Goal: Contribute content: Add original content to the website for others to see

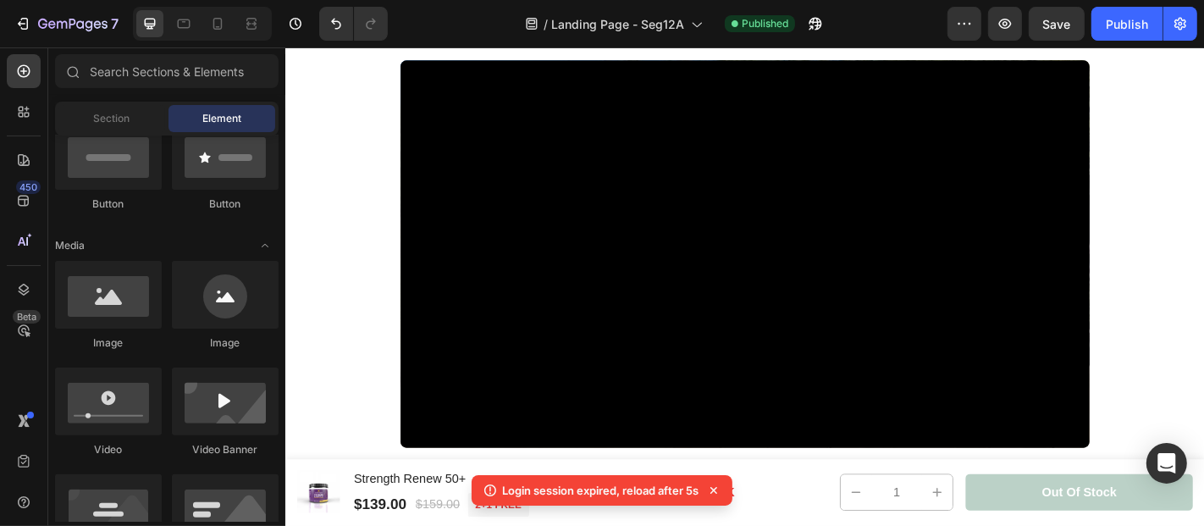
scroll to position [933, 0]
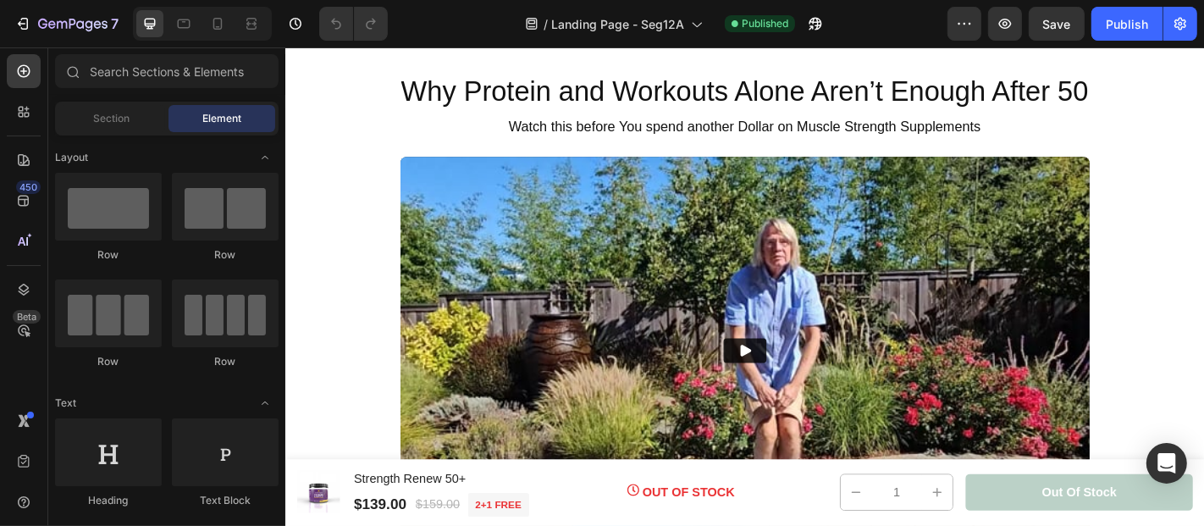
scroll to position [726, 0]
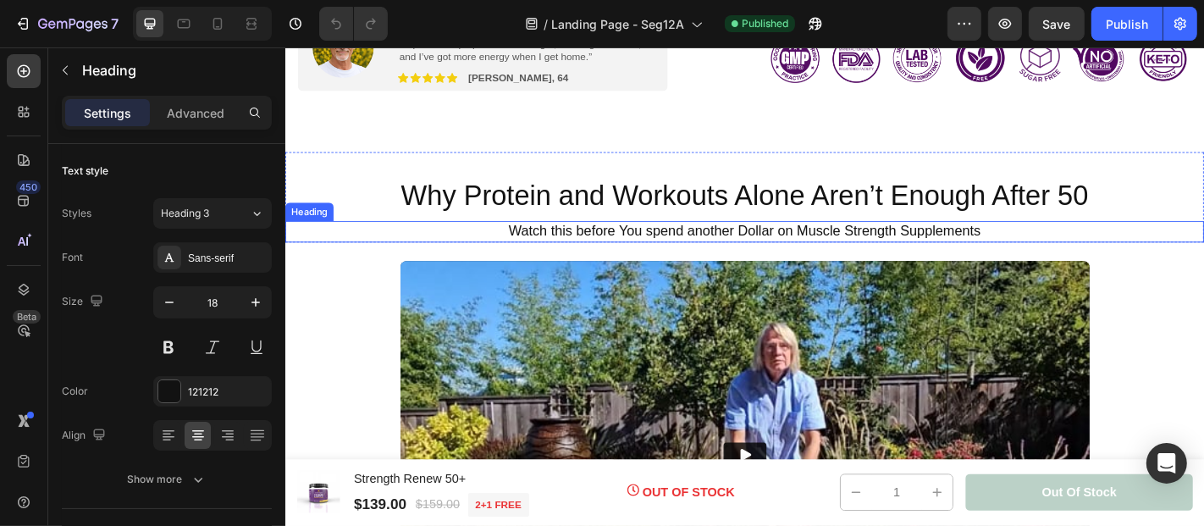
click at [687, 251] on span "Watch this before You spend another Dollar on Muscle Strength Supplements" at bounding box center [793, 249] width 522 height 17
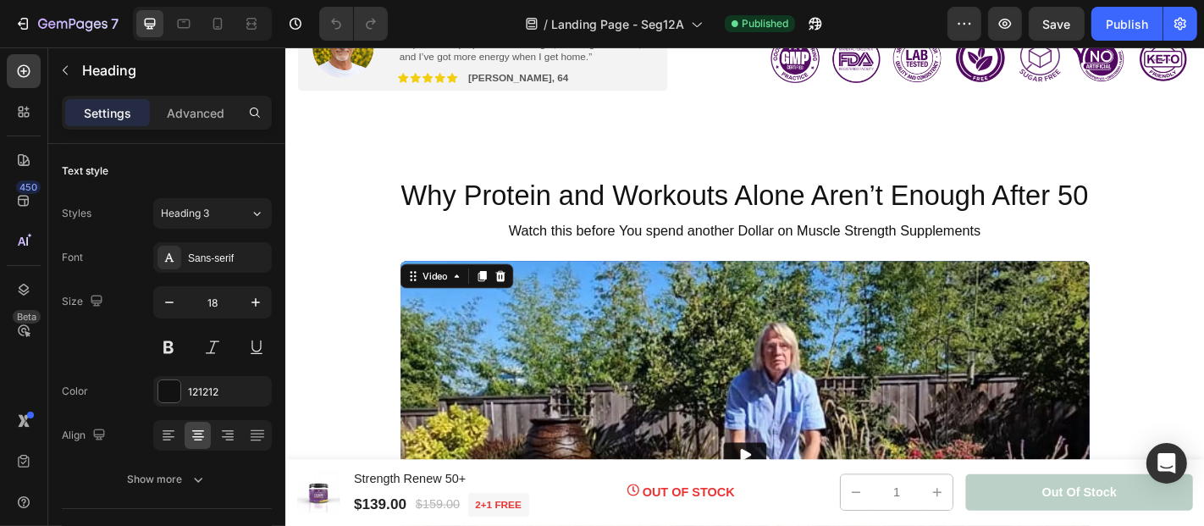
click at [436, 364] on img at bounding box center [792, 497] width 762 height 428
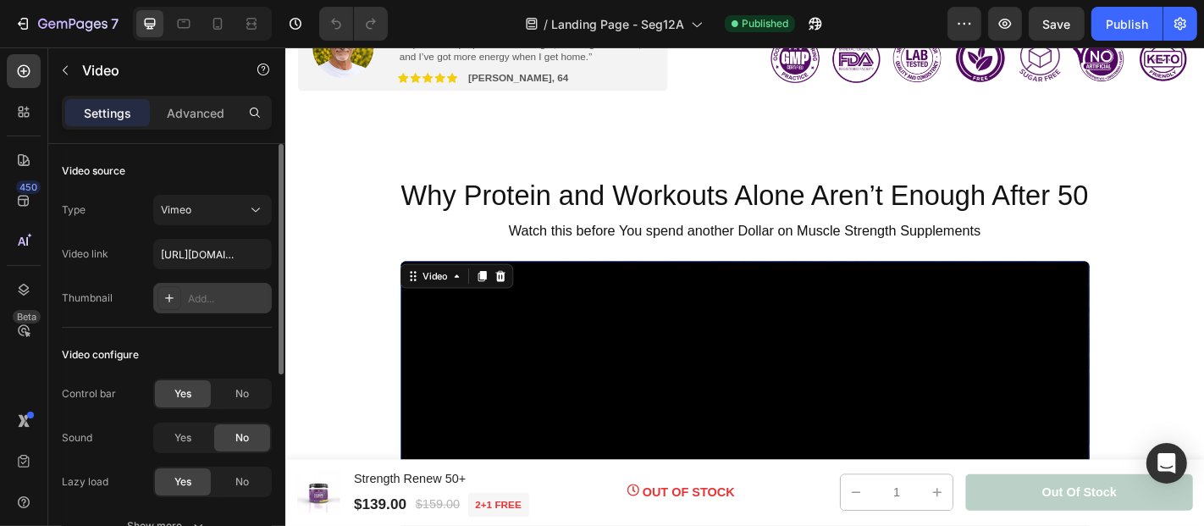
click at [198, 298] on div "Add..." at bounding box center [228, 298] width 80 height 15
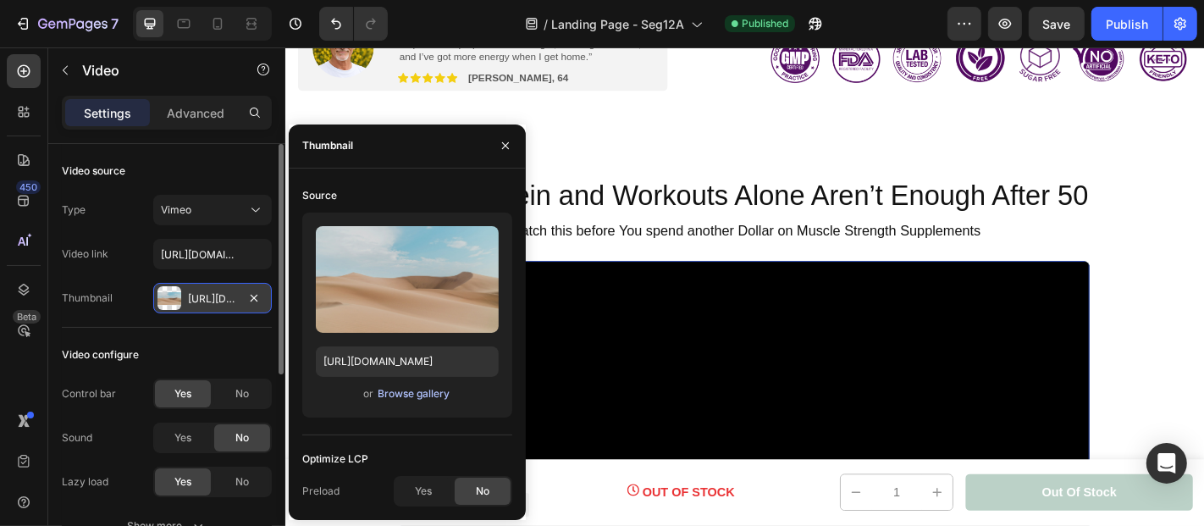
click at [413, 389] on div "Browse gallery" at bounding box center [414, 393] width 72 height 15
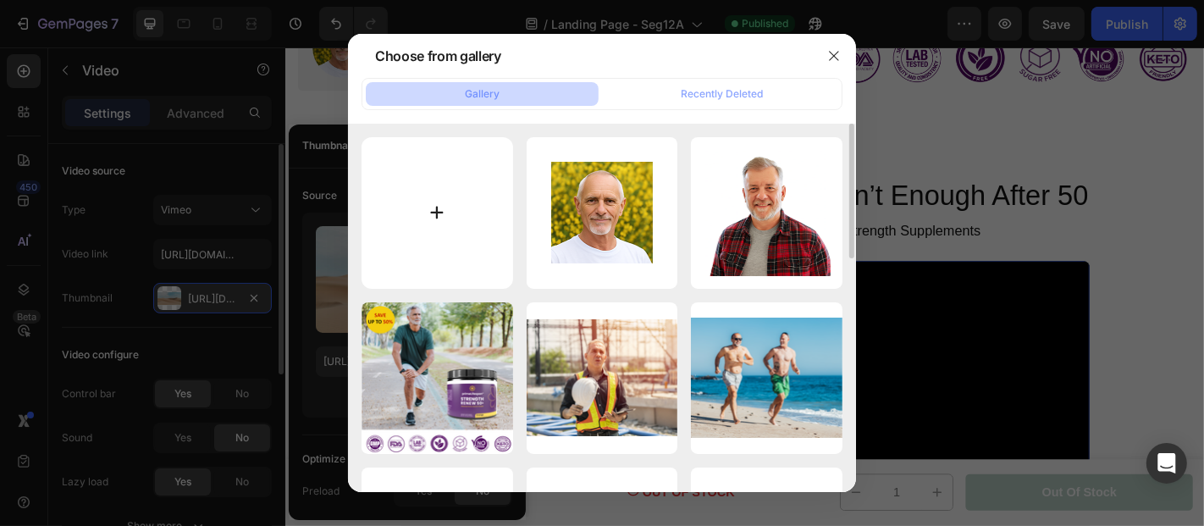
click at [435, 208] on input "file" at bounding box center [438, 213] width 152 height 152
type input "C:\fakepath\thumbnail picture.png"
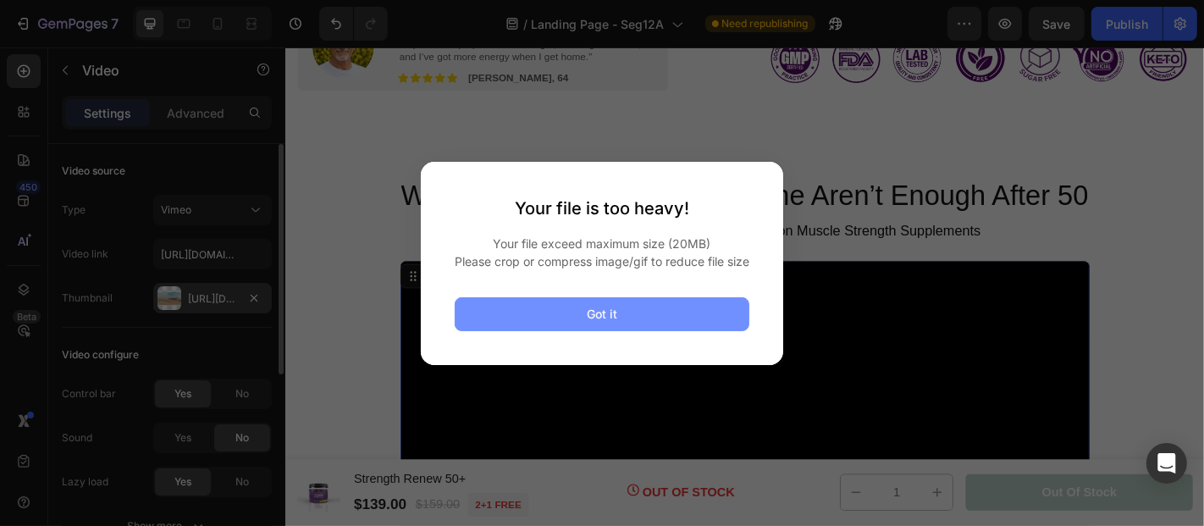
click at [686, 318] on button "Got it" at bounding box center [602, 314] width 295 height 34
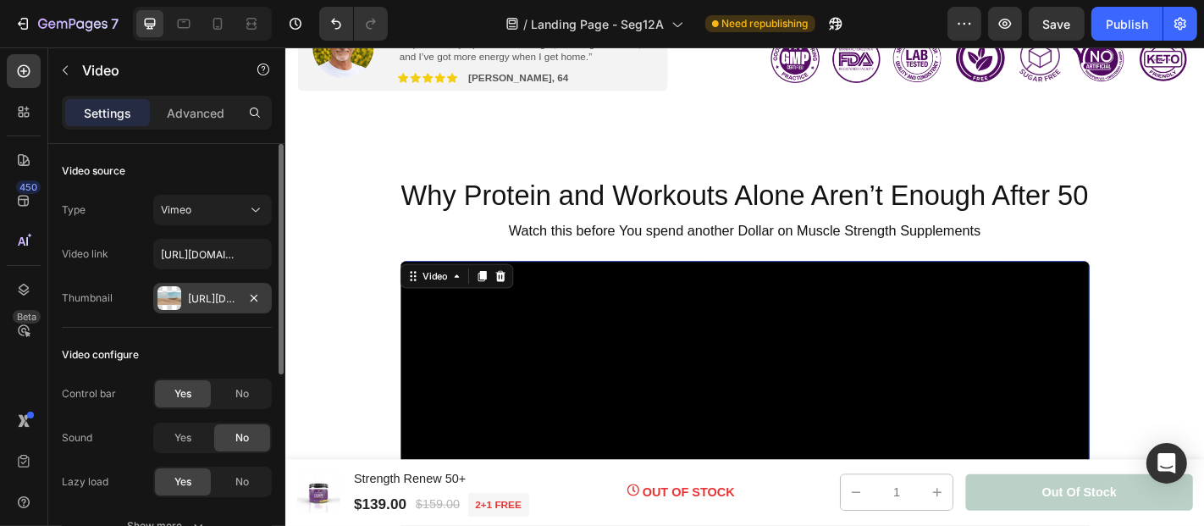
click at [169, 296] on div at bounding box center [169, 298] width 24 height 24
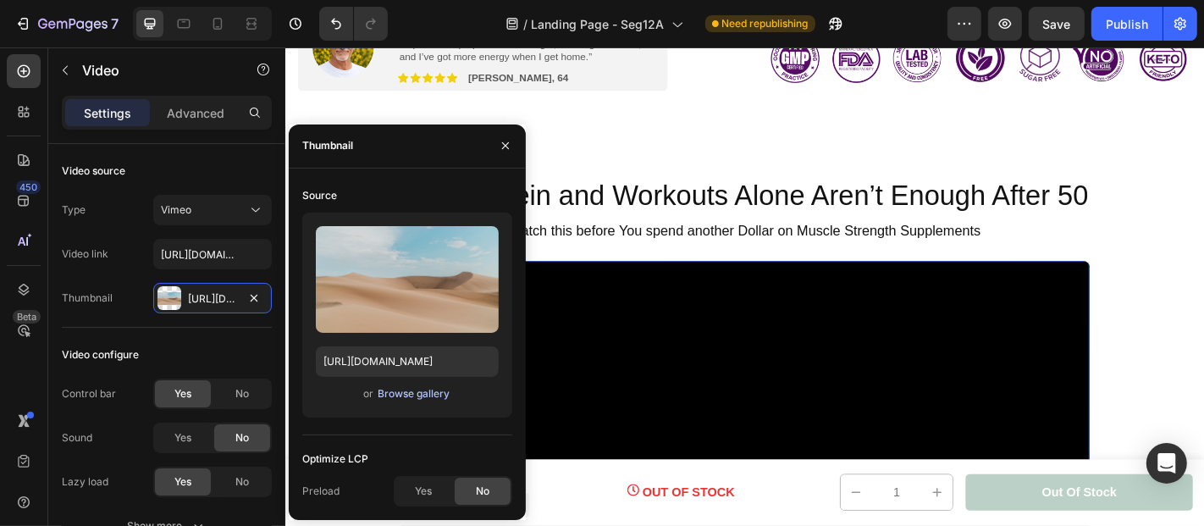
click at [406, 395] on div "Browse gallery" at bounding box center [414, 393] width 72 height 15
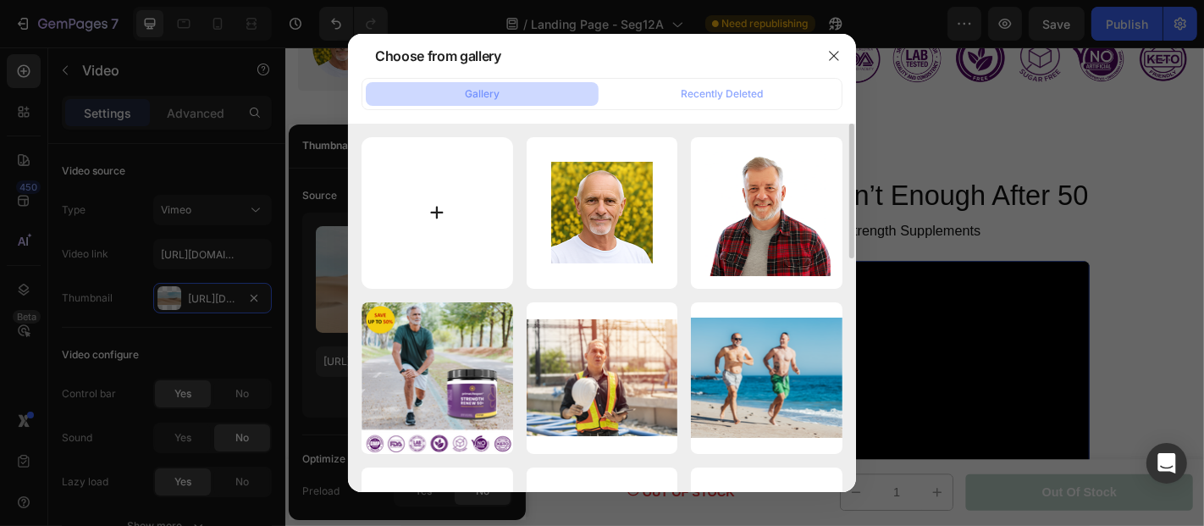
click at [435, 207] on input "file" at bounding box center [438, 213] width 152 height 152
type input "C:\fakepath\thumbnail 1920 1080.png"
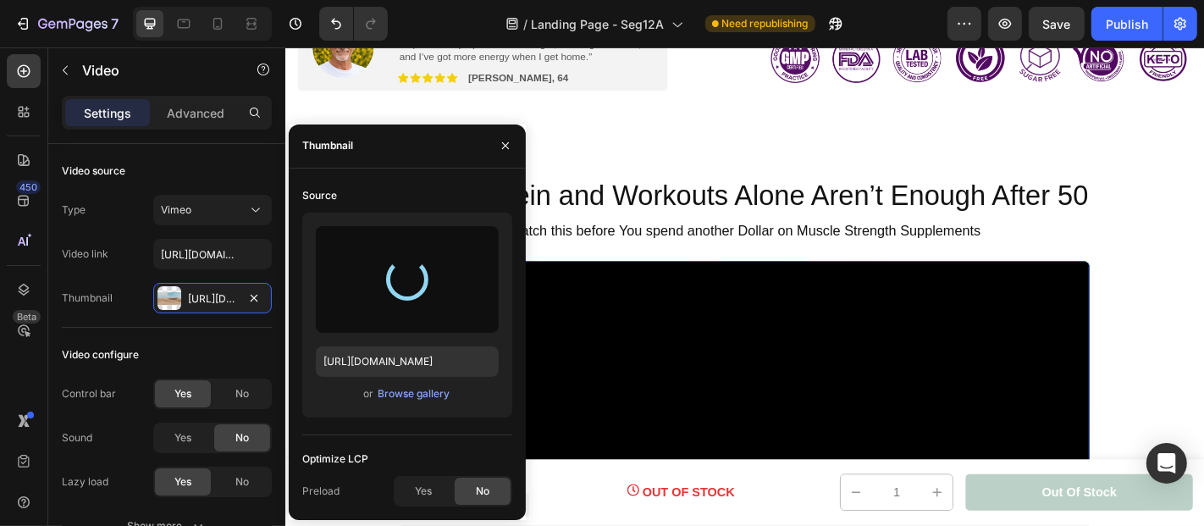
type input "[URL][DOMAIN_NAME]"
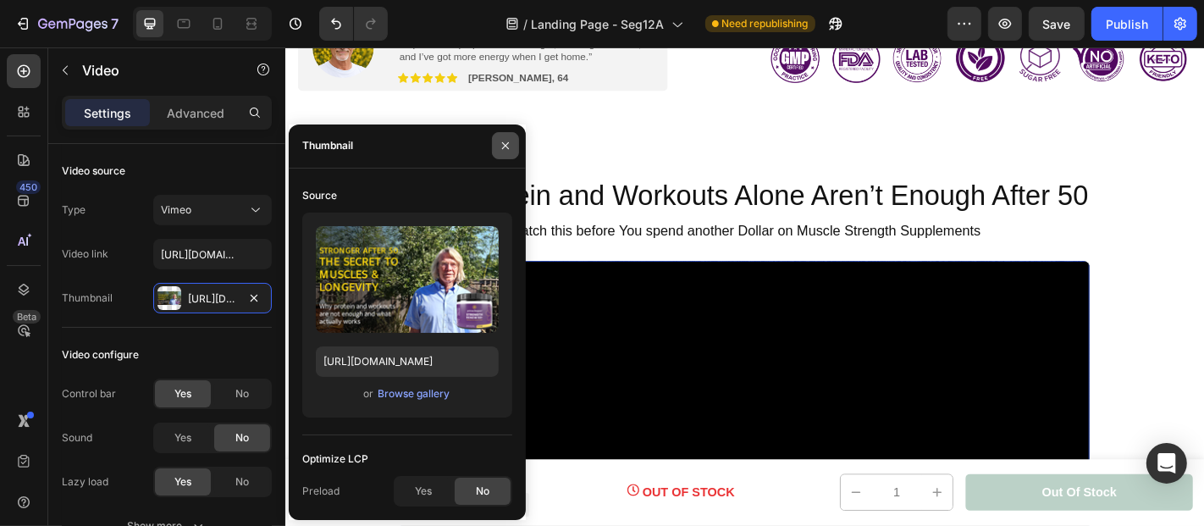
click at [503, 145] on icon "button" at bounding box center [506, 146] width 14 height 14
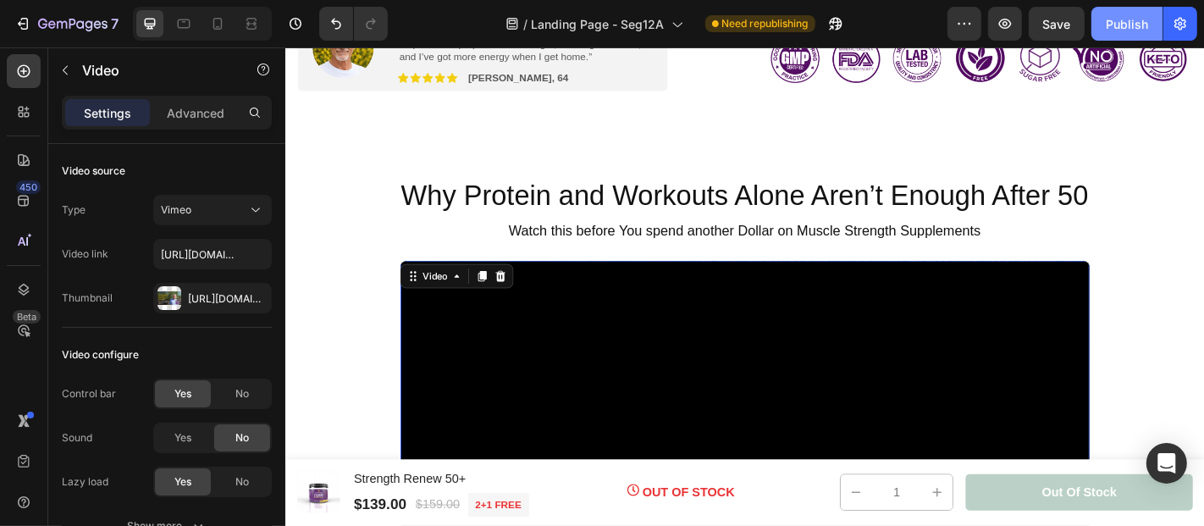
click at [1120, 17] on div "Publish" at bounding box center [1127, 24] width 42 height 18
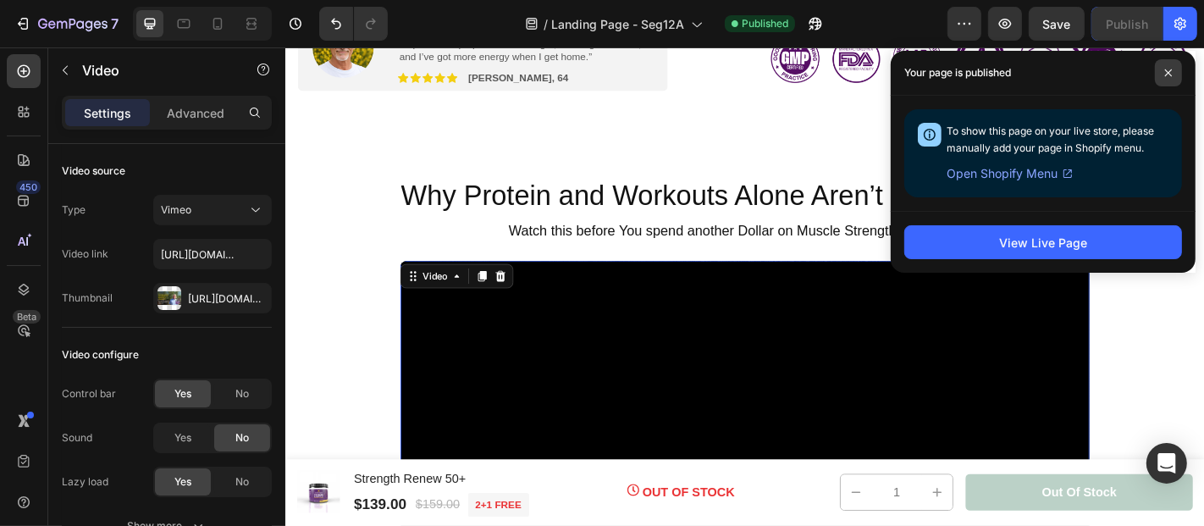
click at [1168, 71] on icon at bounding box center [1168, 73] width 8 height 8
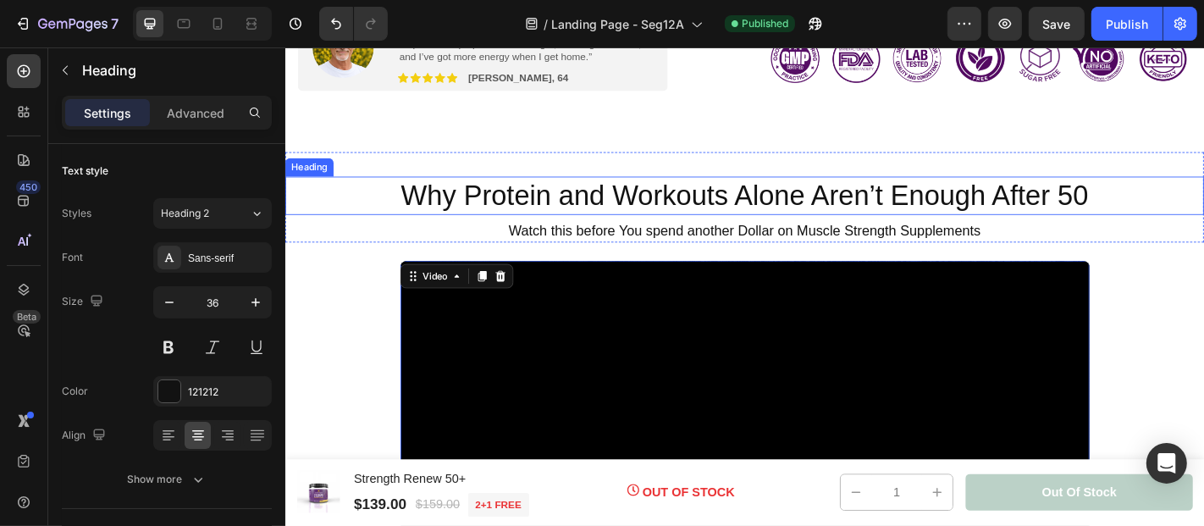
click at [508, 216] on span "Why Protein and Workouts Alone Aren’t Enough After 50" at bounding box center [792, 210] width 760 height 35
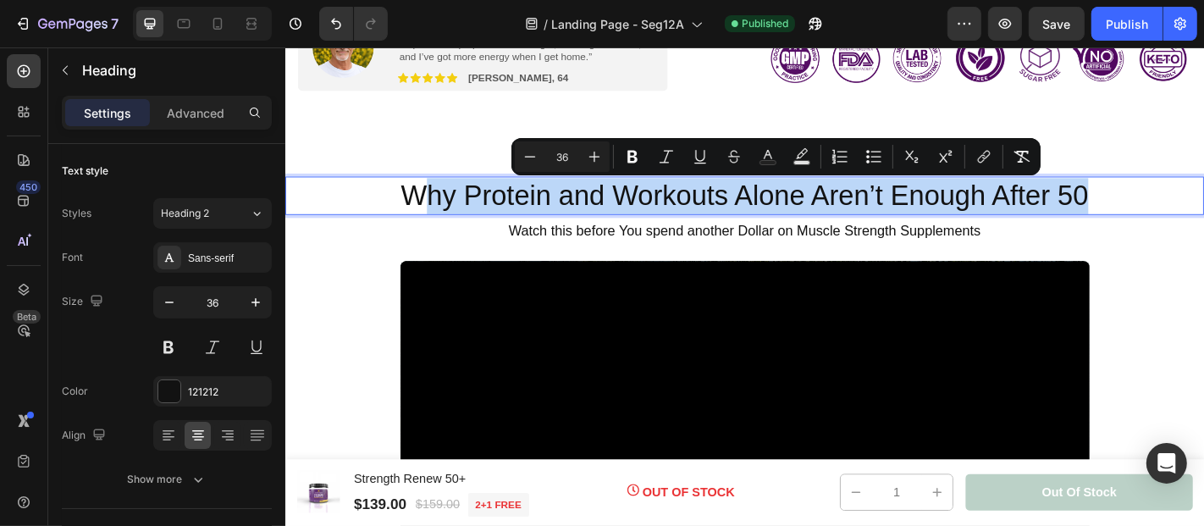
drag, startPoint x: 1163, startPoint y: 213, endPoint x: 441, endPoint y: 211, distance: 721.4
click at [441, 211] on span "Why Protein and Workouts Alone Aren’t Enough After 50" at bounding box center [792, 210] width 760 height 35
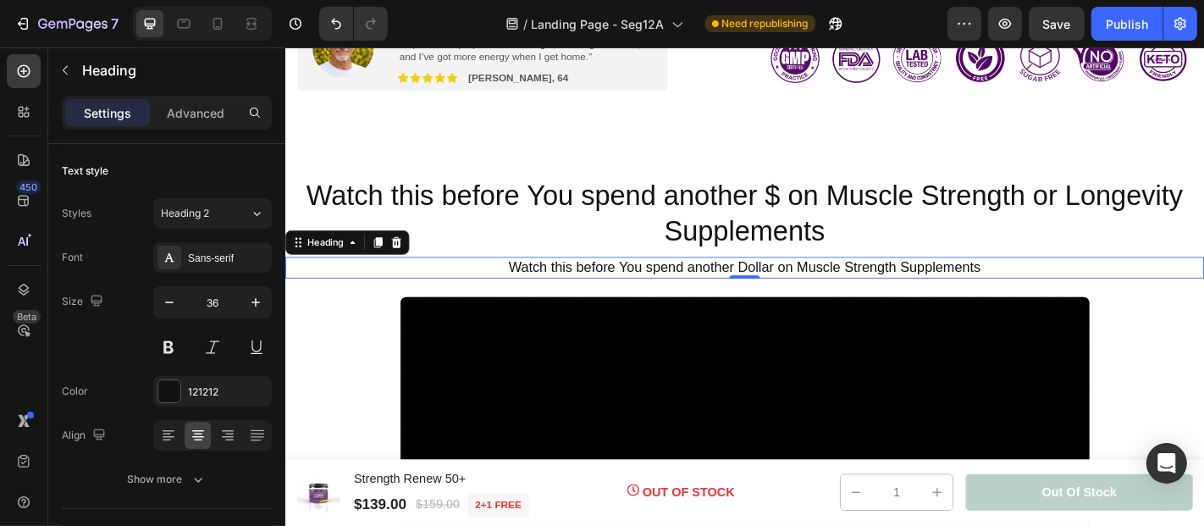
click at [667, 294] on span "Watch this before You spend another Dollar on Muscle Strength Supplements" at bounding box center [793, 289] width 522 height 17
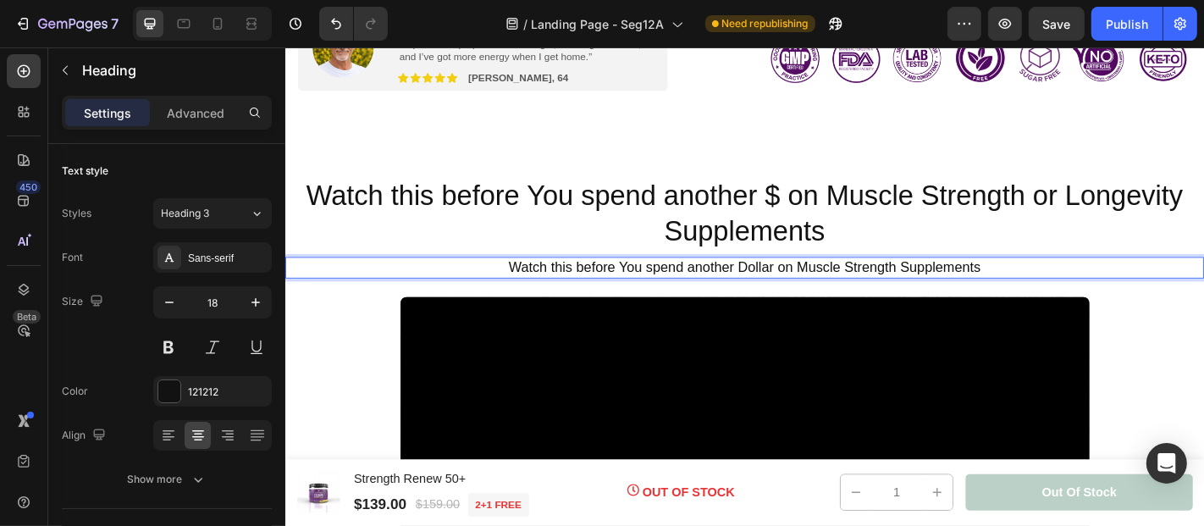
click at [714, 291] on span "Watch this before You spend another Dollar on Muscle Strength Supplements" at bounding box center [793, 289] width 522 height 17
click at [1044, 290] on span "Watch this before You spend another Dollar on Muscle Strength Supplements" at bounding box center [793, 289] width 522 height 17
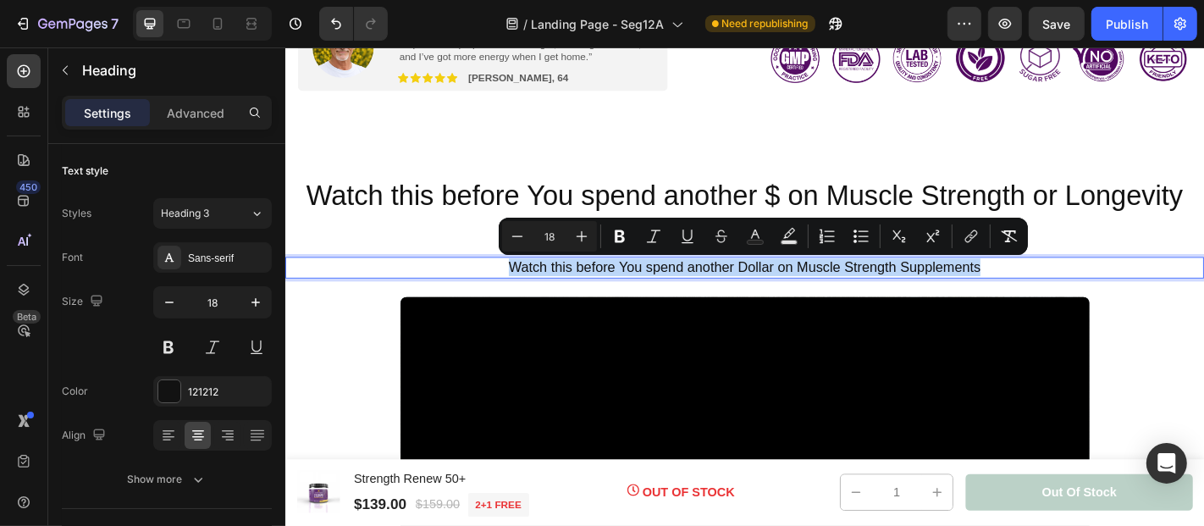
drag, startPoint x: 1044, startPoint y: 290, endPoint x: 529, endPoint y: 286, distance: 514.8
click at [532, 286] on span "Watch this before You spend another Dollar on Muscle Strength Supplements" at bounding box center [793, 289] width 522 height 17
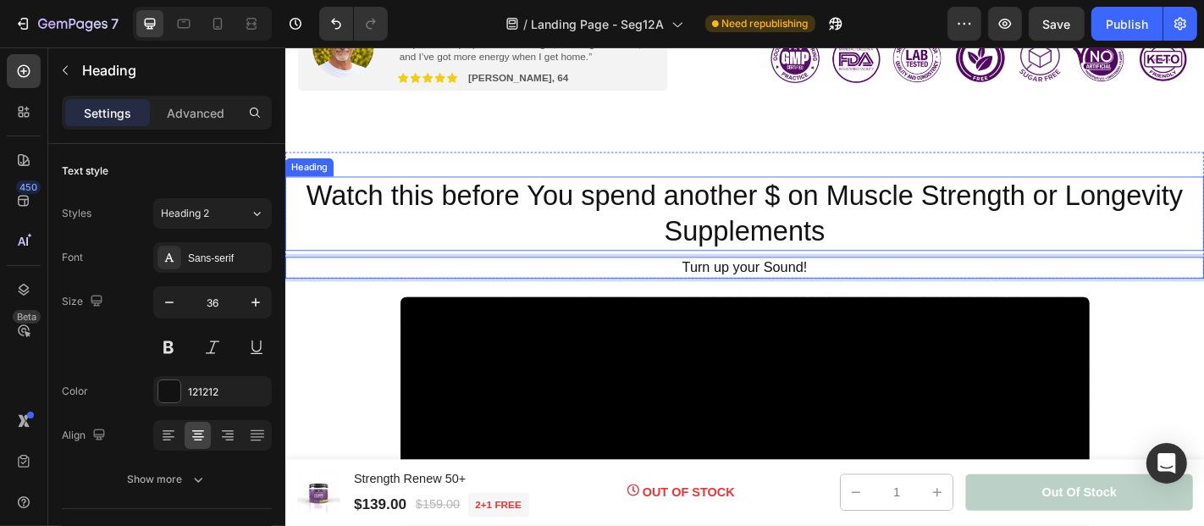
click at [743, 213] on span "Watch this before You spend another $ on Muscle Strength or Longevity Supplemen…" at bounding box center [791, 230] width 969 height 75
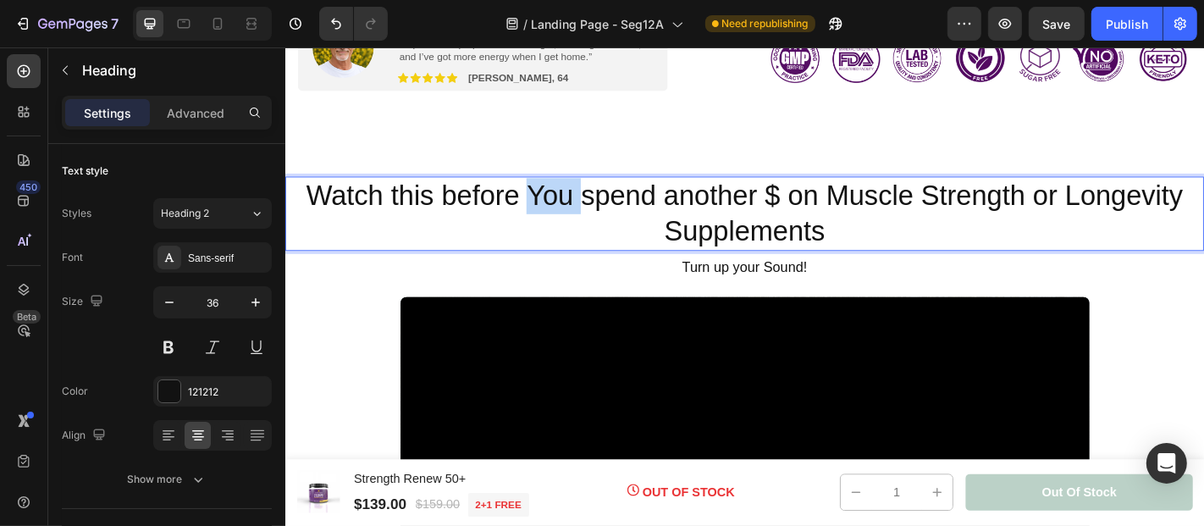
click at [561, 211] on span "Watch this before You spend another $ on Muscle Strength or Longevity Supplemen…" at bounding box center [791, 230] width 969 height 75
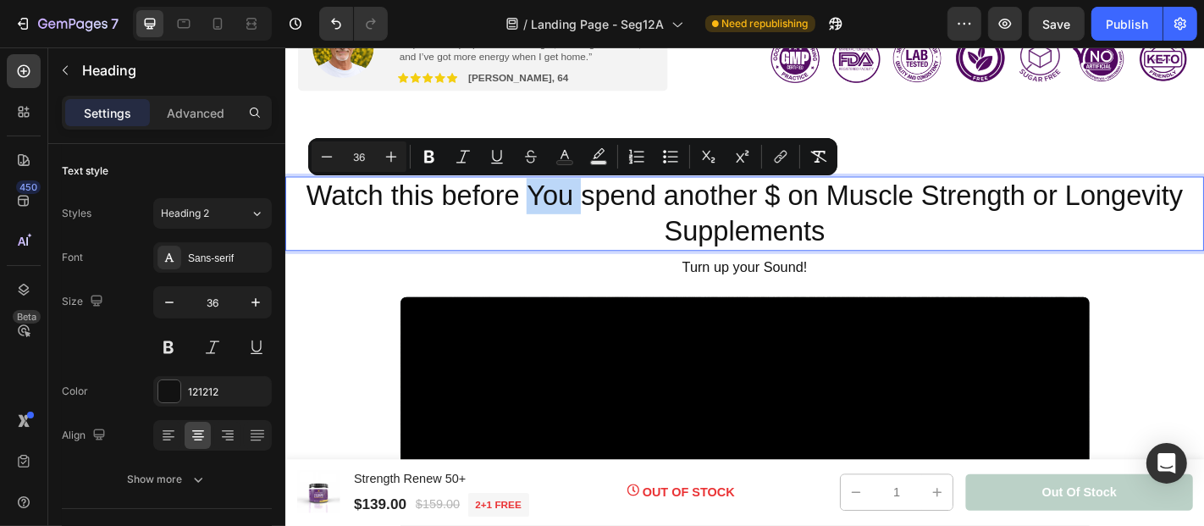
click at [561, 211] on span "Watch this before You spend another $ on Muscle Strength or Longevity Supplemen…" at bounding box center [791, 230] width 969 height 75
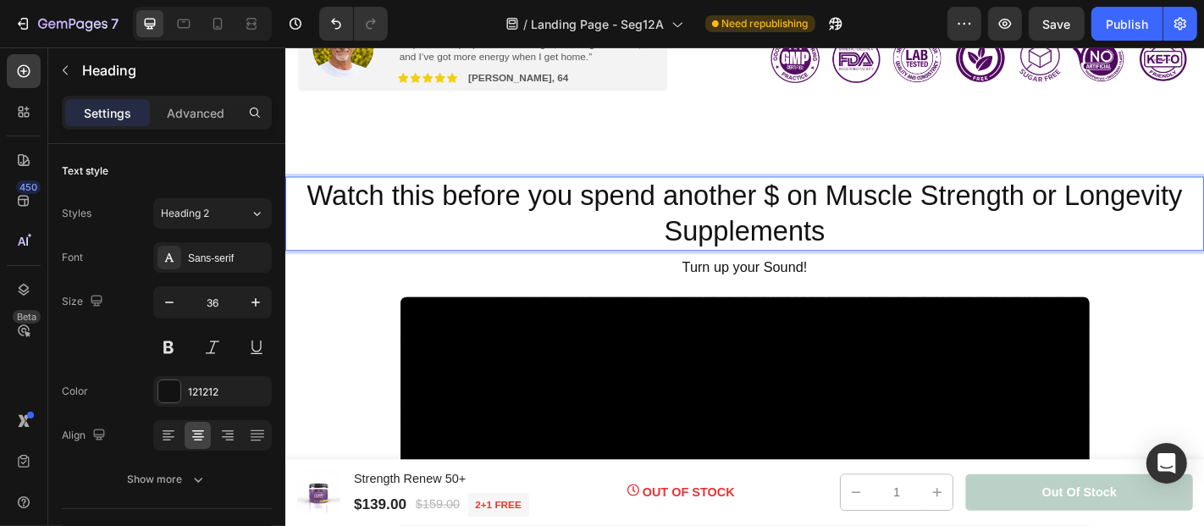
click at [902, 210] on span "Watch this before you spend another $ on Muscle Strength or Longevity Supplemen…" at bounding box center [792, 230] width 968 height 75
click at [994, 208] on span "Watch this before you spend another $ on muscle Strength or Longevity Supplemen…" at bounding box center [792, 230] width 968 height 75
click at [1150, 218] on span "Watch this before you spend another $ on muscle strength or Longevity Supplemen…" at bounding box center [792, 230] width 963 height 75
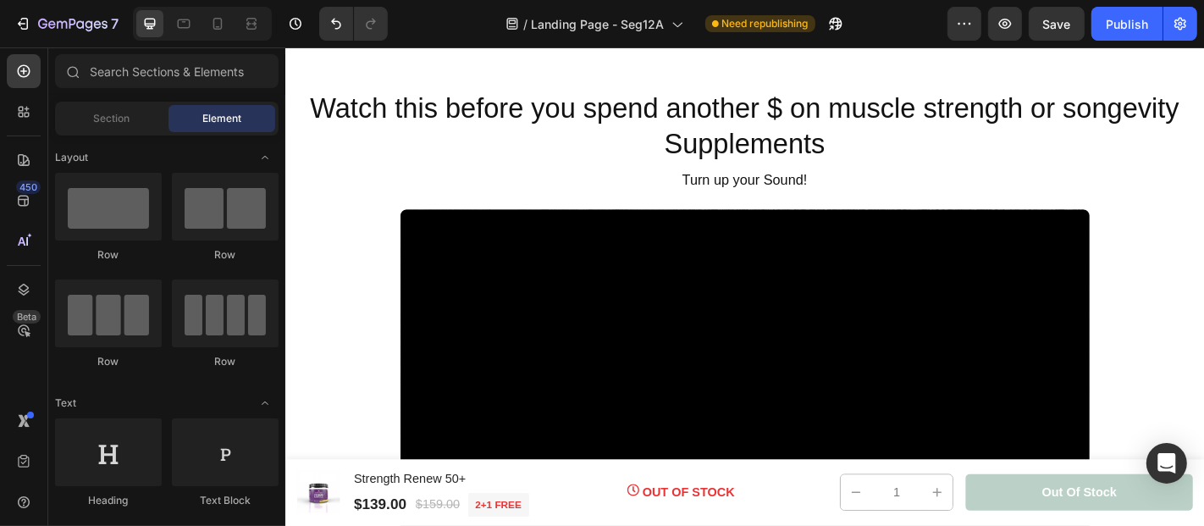
scroll to position [732, 0]
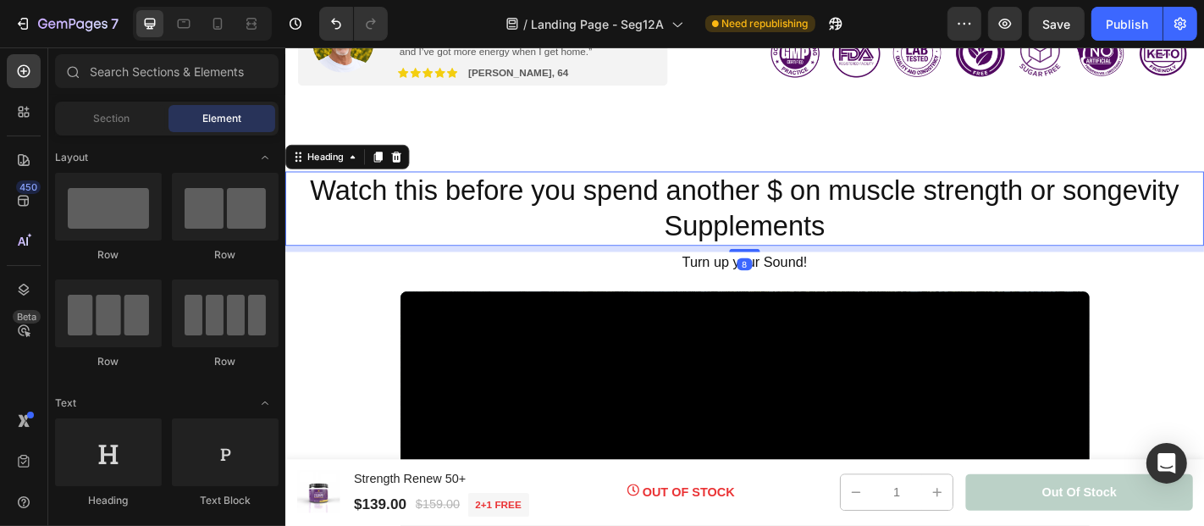
click at [825, 207] on span "Watch this before you spend another $ on muscle strength or songevity Supplemen…" at bounding box center [792, 224] width 961 height 75
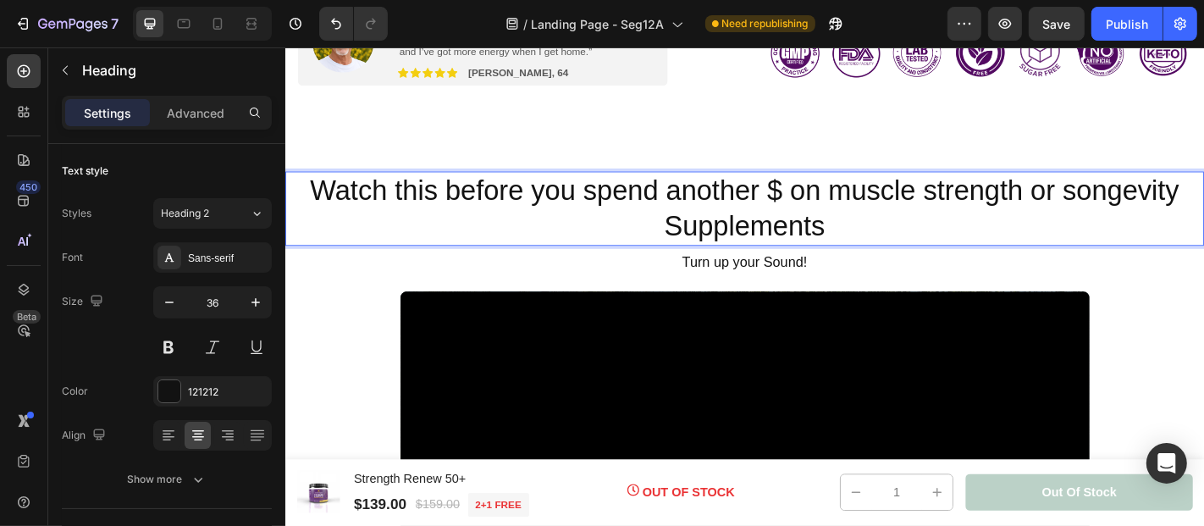
click at [825, 207] on span "Watch this before you spend another $ on muscle strength or songevity Supplemen…" at bounding box center [792, 224] width 961 height 75
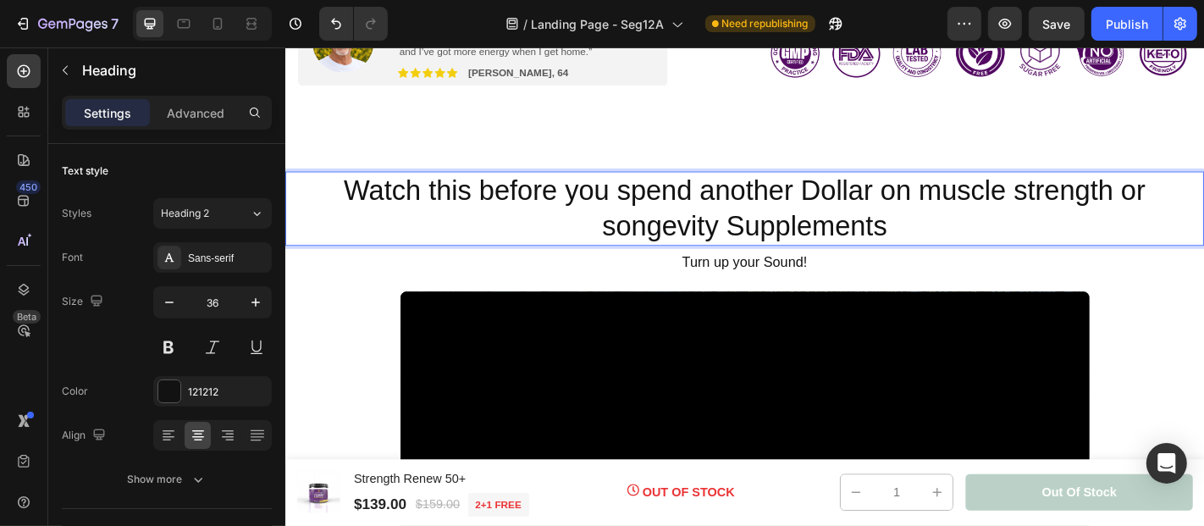
click at [1113, 196] on span "Watch this before you spend another Dollar on muscle strength or songevity Supp…" at bounding box center [792, 224] width 886 height 75
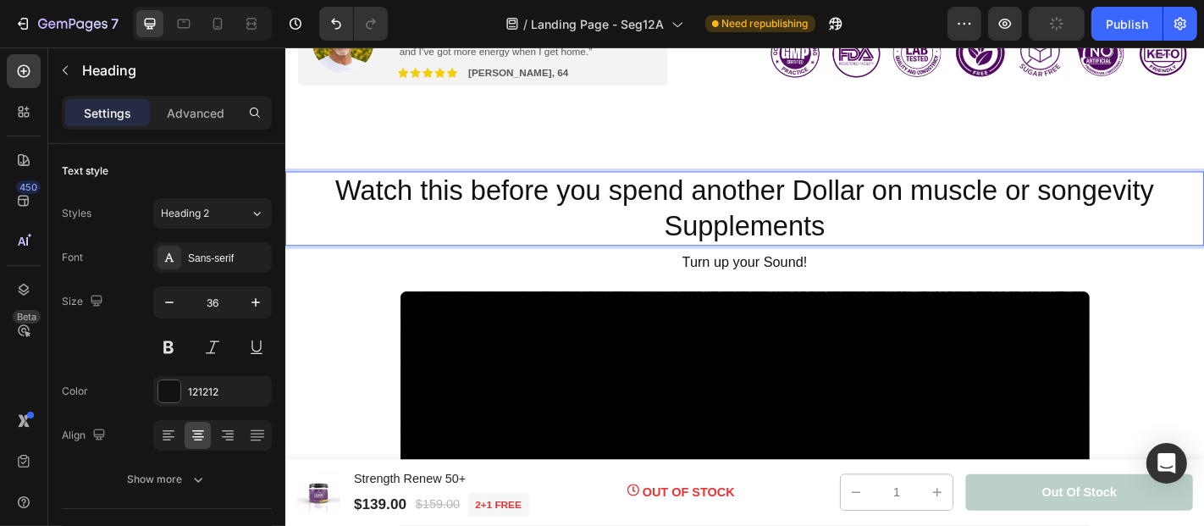
click at [1122, 208] on span "Watch this before you spend another Dollar on muscle or songevity Supplements" at bounding box center [792, 224] width 905 height 75
click at [1001, 209] on span "Watch this before you spend another Dollar on muscle or longevity Supplements" at bounding box center [792, 224] width 897 height 75
click at [1122, 211] on span "Watch this before you spend another Dollar on Muscle or longevity Supplements" at bounding box center [792, 224] width 897 height 75
click at [932, 202] on span "Watch this before you spend another Dollar on Muscle or Longevity Supplements" at bounding box center [792, 224] width 907 height 75
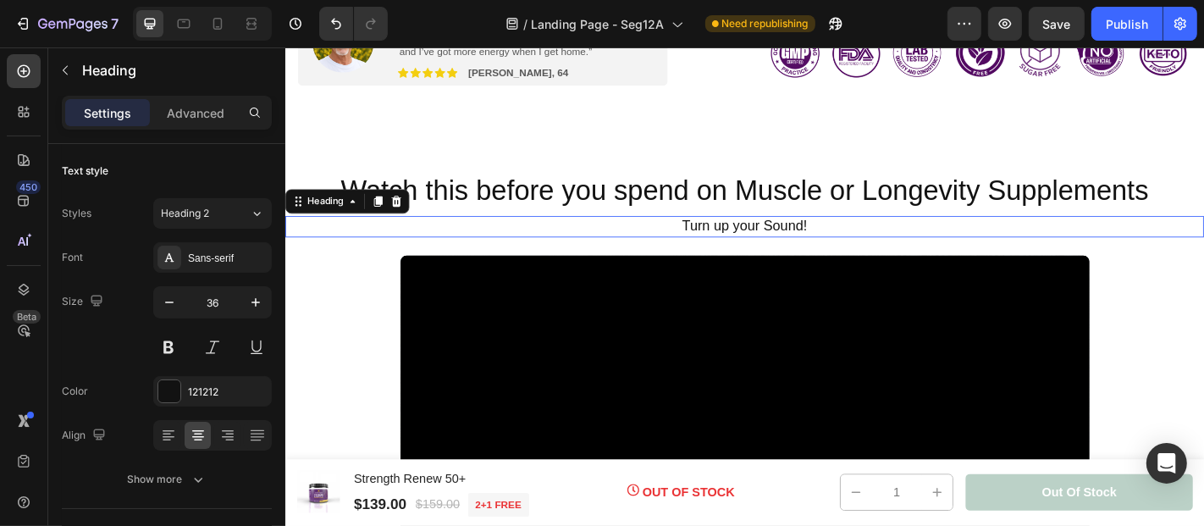
click at [817, 245] on span "Turn up your Sound!" at bounding box center [792, 243] width 138 height 17
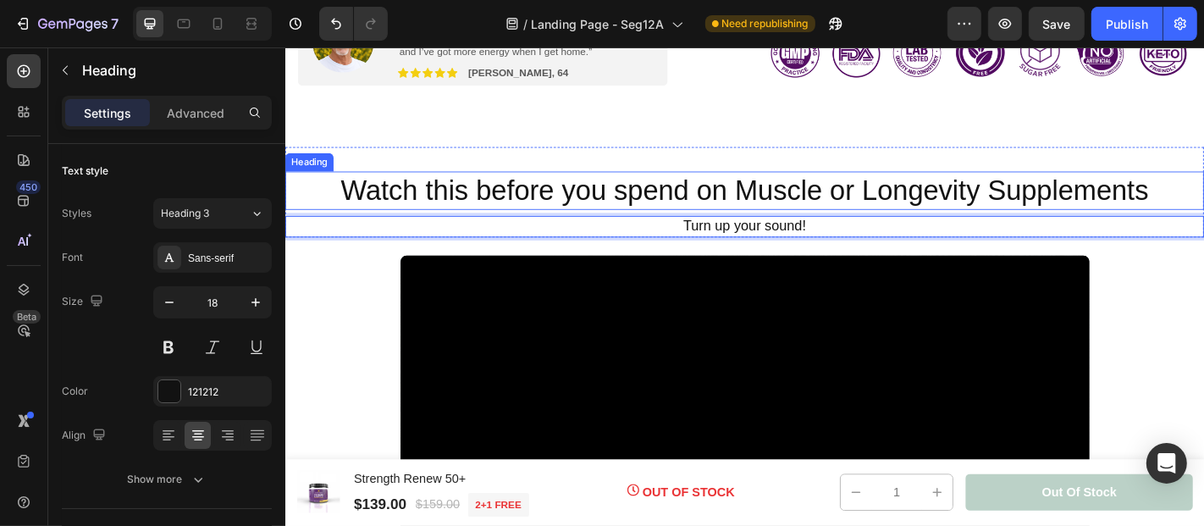
click at [734, 203] on span "Watch this before you spend on Muscle or Longevity Supplements" at bounding box center [791, 204] width 893 height 35
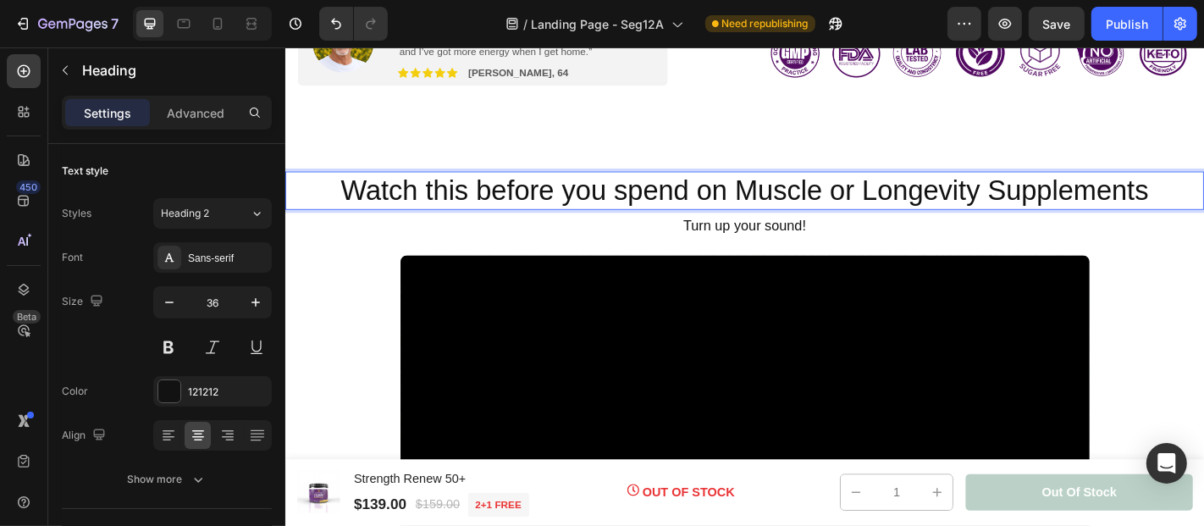
click at [734, 203] on span "Watch this before you spend on Muscle or Longevity Supplements" at bounding box center [791, 204] width 893 height 35
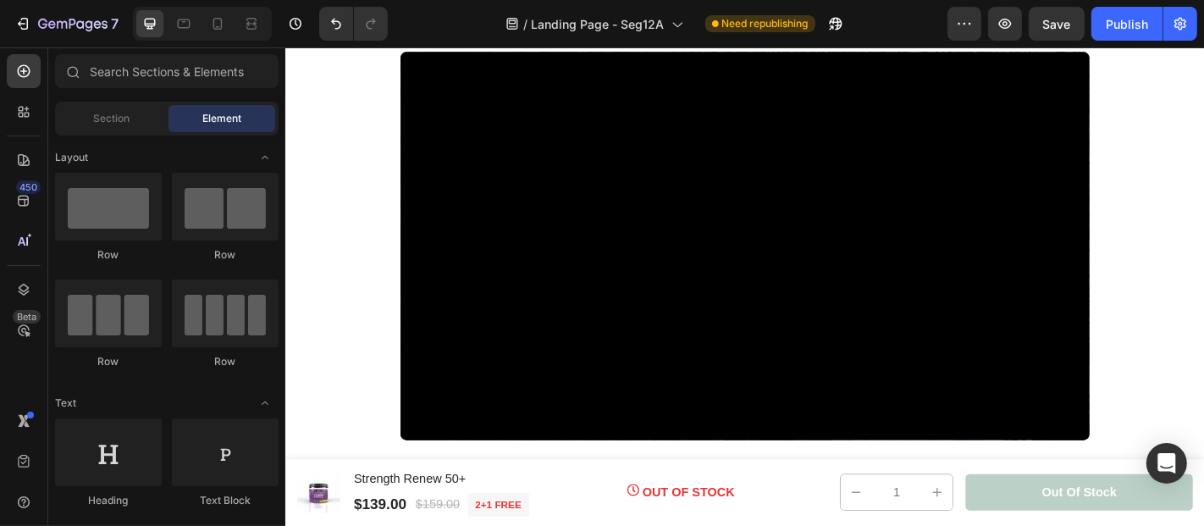
scroll to position [764, 0]
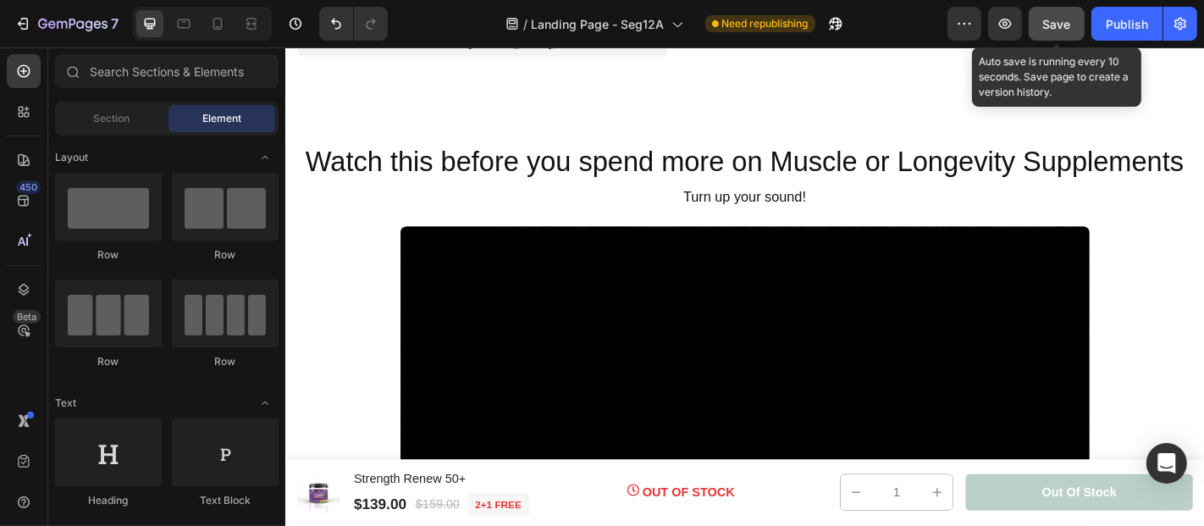
click at [1057, 22] on span "Save" at bounding box center [1057, 24] width 28 height 14
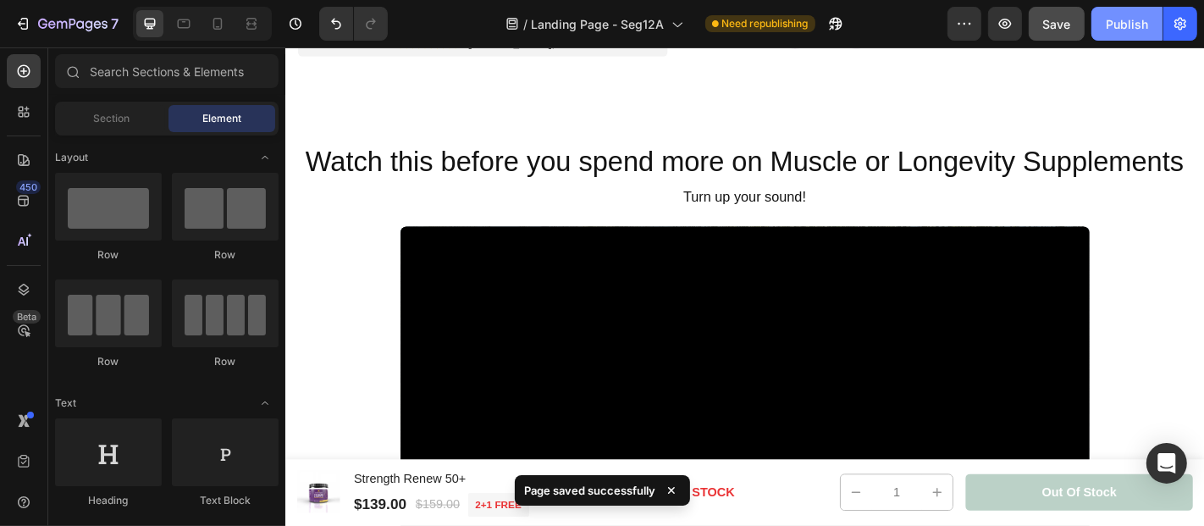
click at [1124, 25] on div "Publish" at bounding box center [1127, 24] width 42 height 18
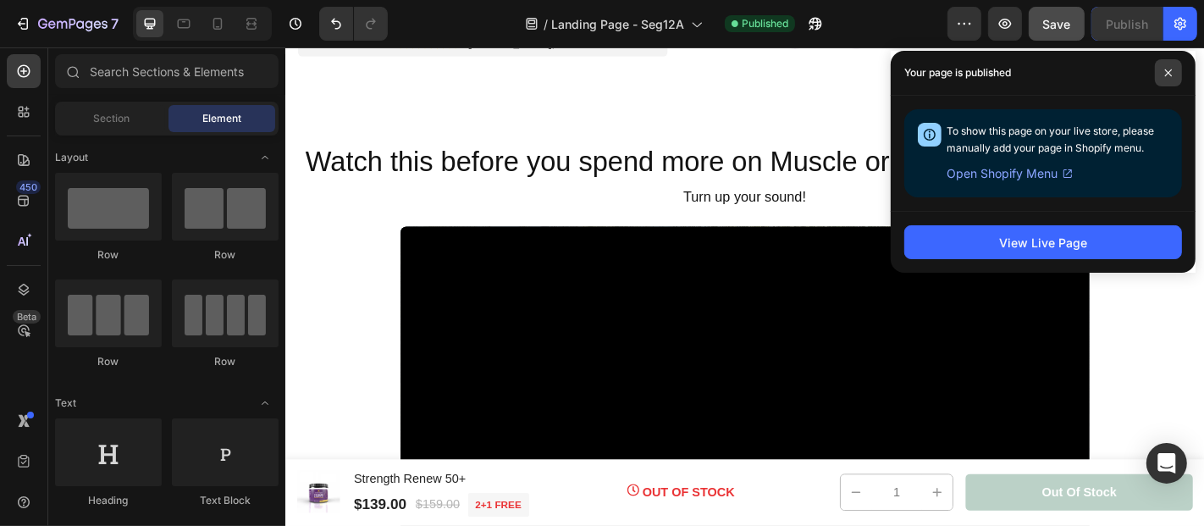
click at [1166, 69] on icon at bounding box center [1168, 73] width 8 height 8
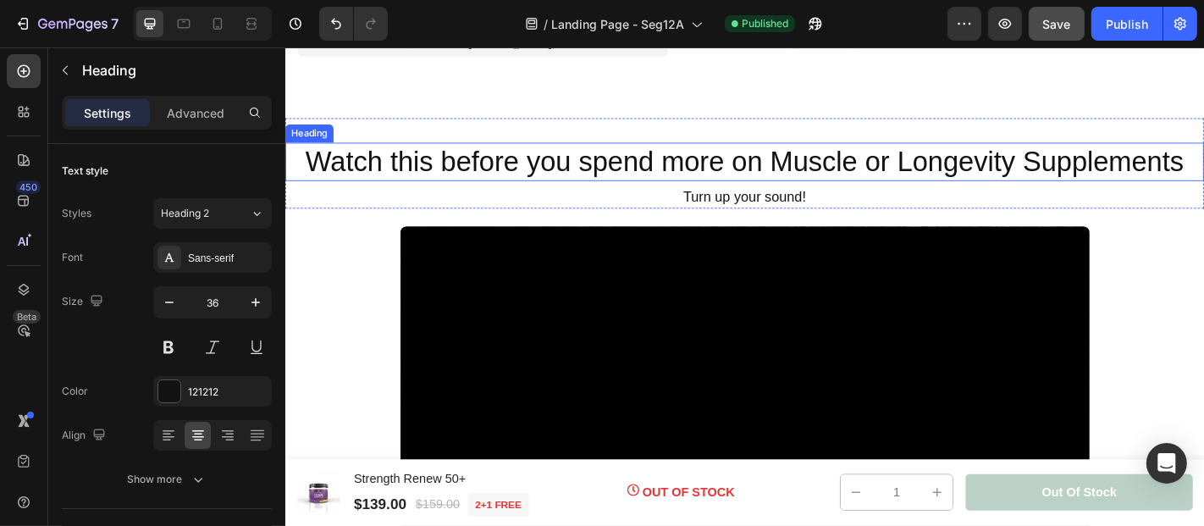
click at [1203, 174] on span "Watch this before you spend more on Muscle or Longevity Supplements" at bounding box center [792, 172] width 971 height 35
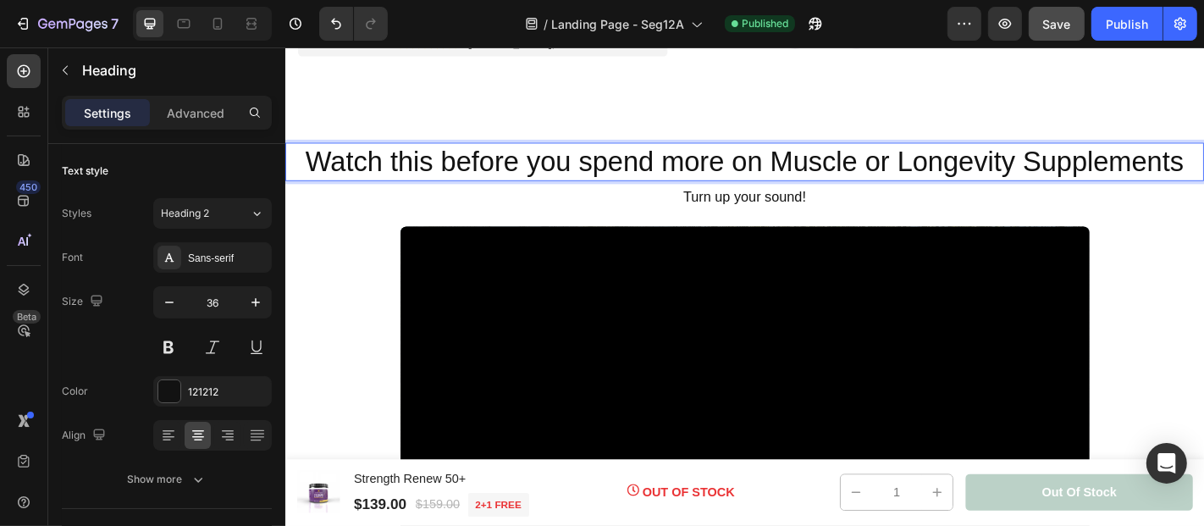
click at [1203, 174] on span "Watch this before you spend more on Muscle or Longevity Supplements" at bounding box center [792, 172] width 971 height 35
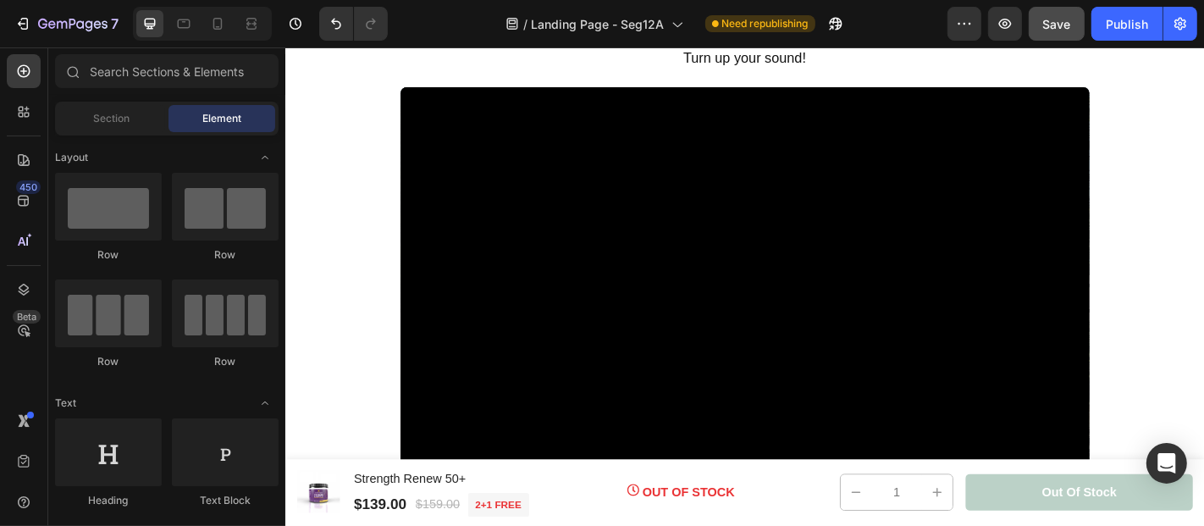
scroll to position [892, 0]
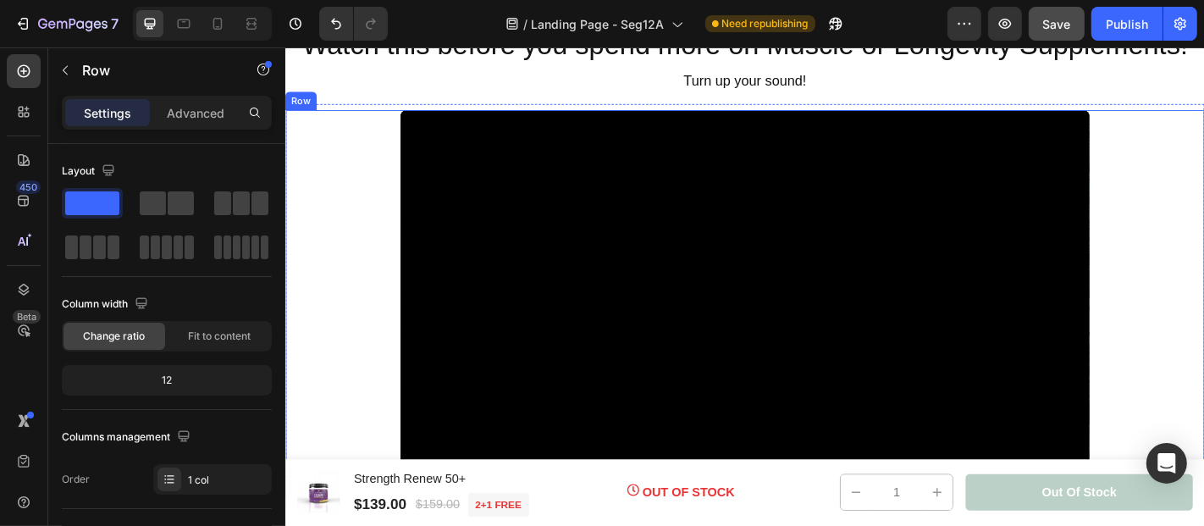
click at [357, 218] on div "Video" at bounding box center [792, 330] width 1016 height 428
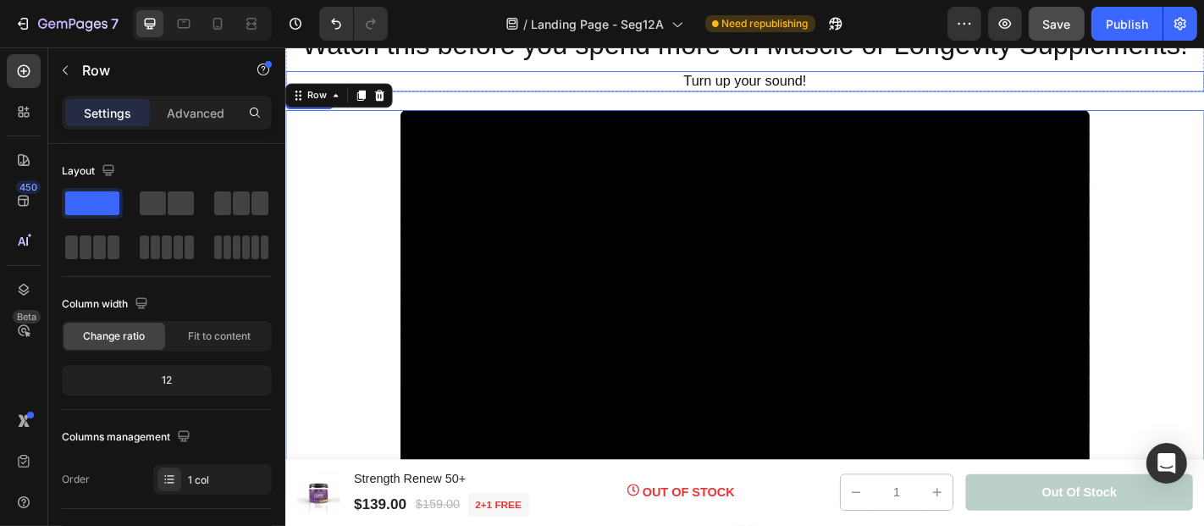
click at [454, 90] on h2 "Turn up your sound!" at bounding box center [792, 84] width 1016 height 23
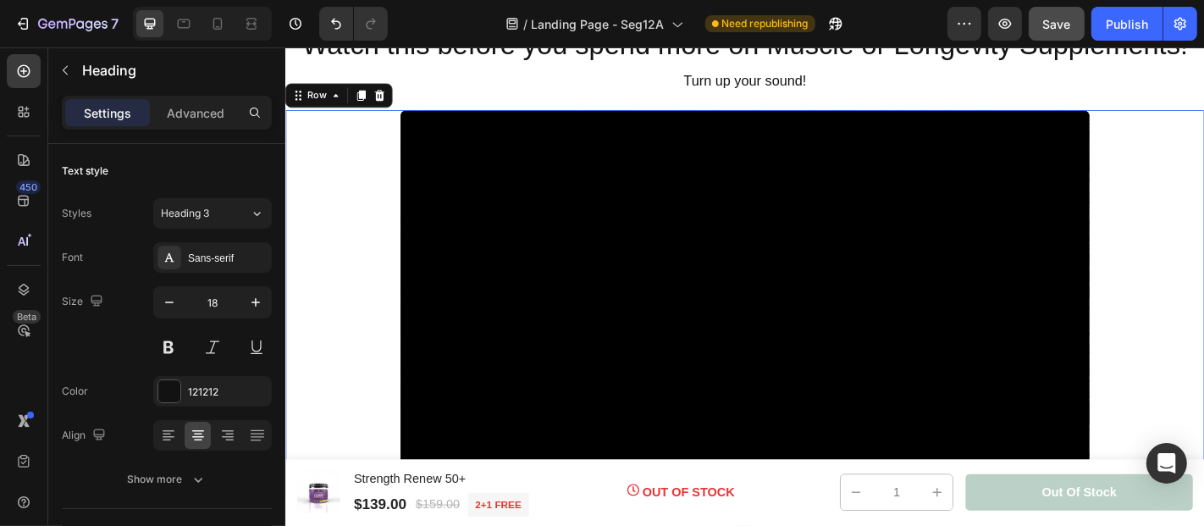
click at [1203, 309] on div "Video" at bounding box center [792, 330] width 1016 height 428
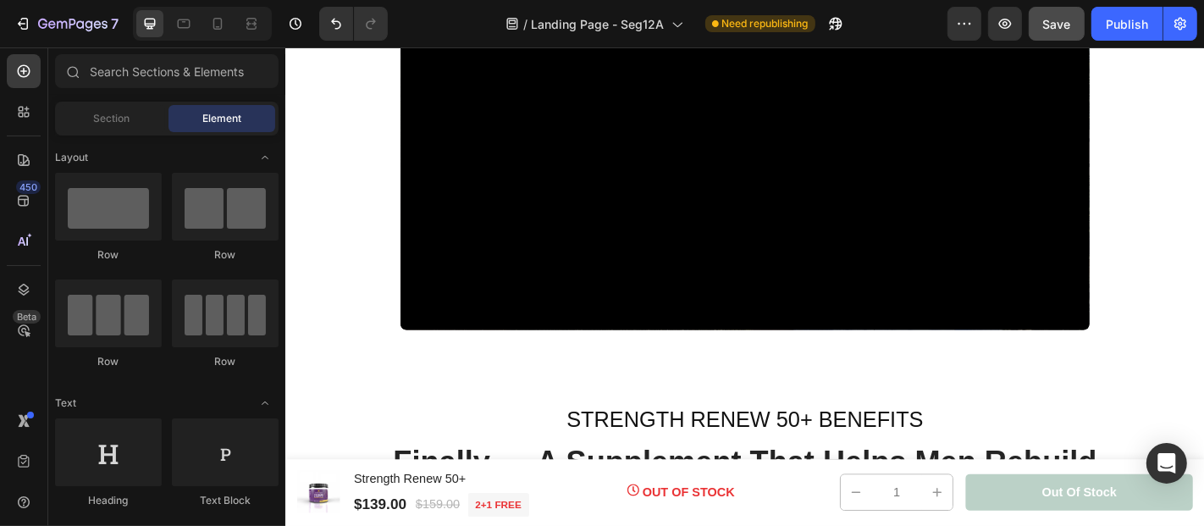
scroll to position [1104, 0]
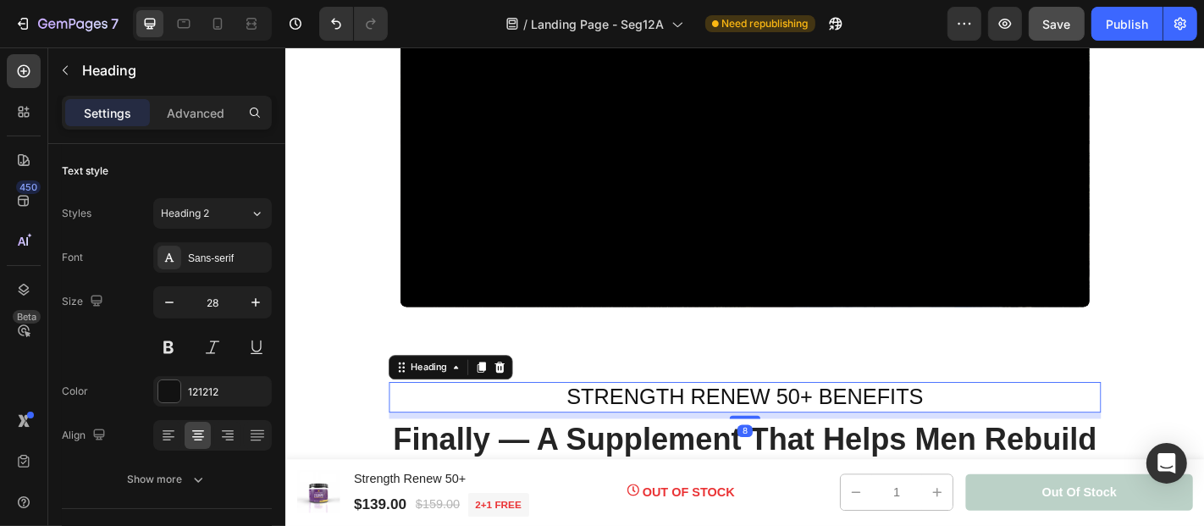
click at [875, 420] on span "STRENGTH RENEW 50+ BENEFITS" at bounding box center [792, 433] width 395 height 26
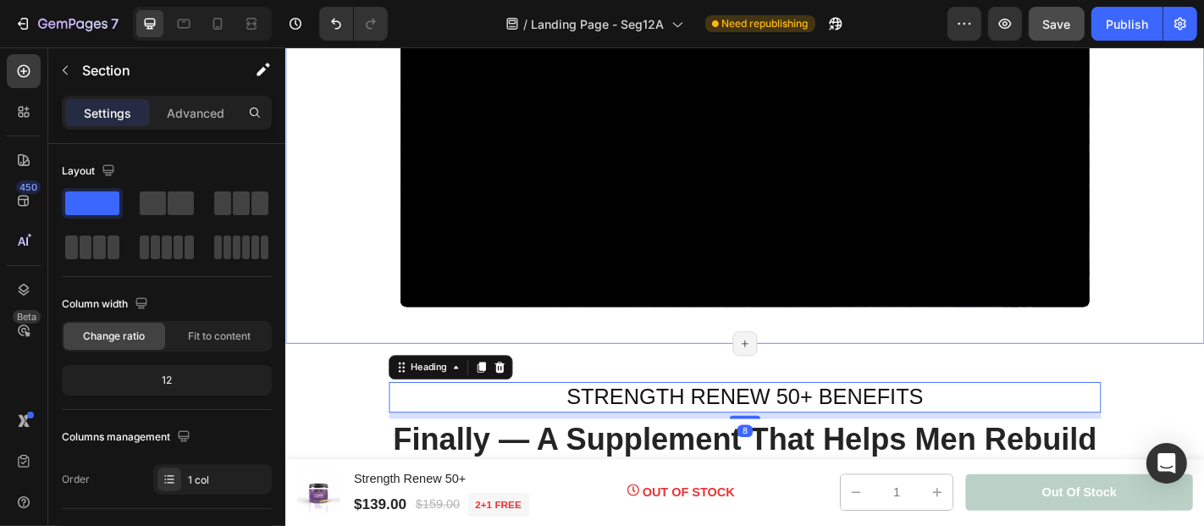
click at [613, 325] on div "Video Row" at bounding box center [792, 125] width 1016 height 442
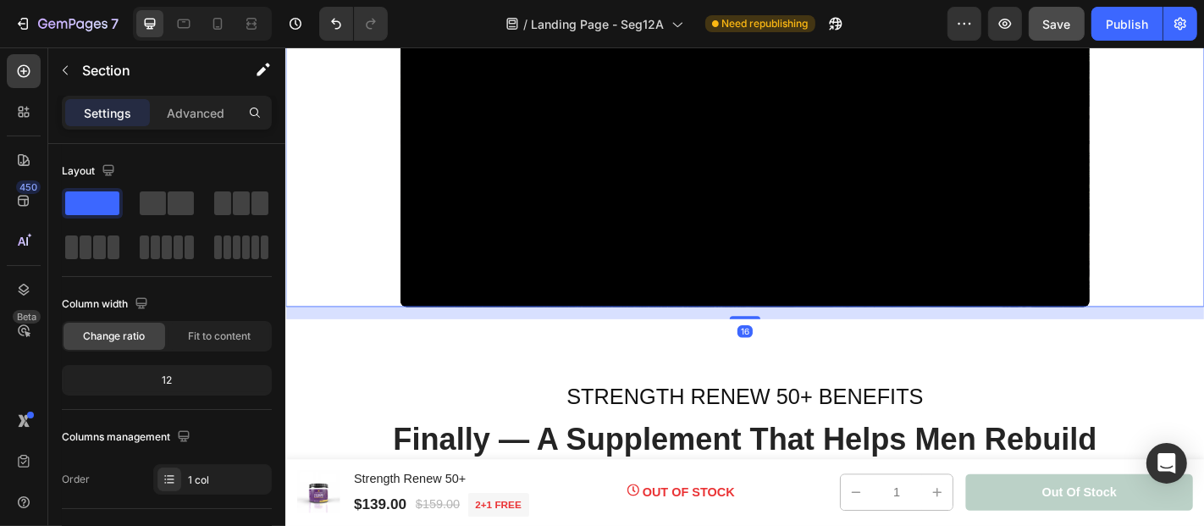
click at [1203, 163] on div "Video" at bounding box center [792, 118] width 1016 height 428
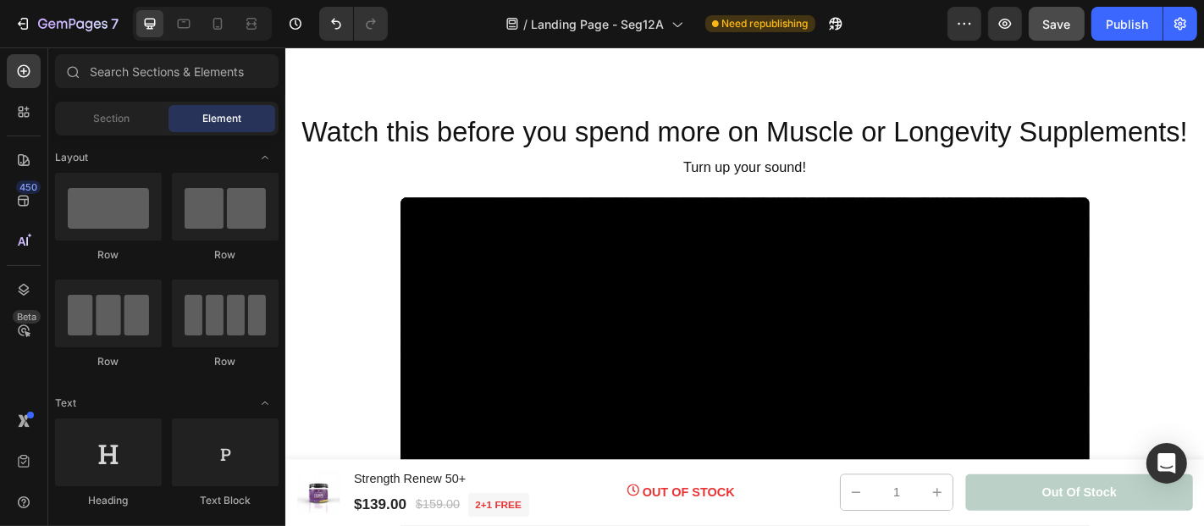
scroll to position [770, 0]
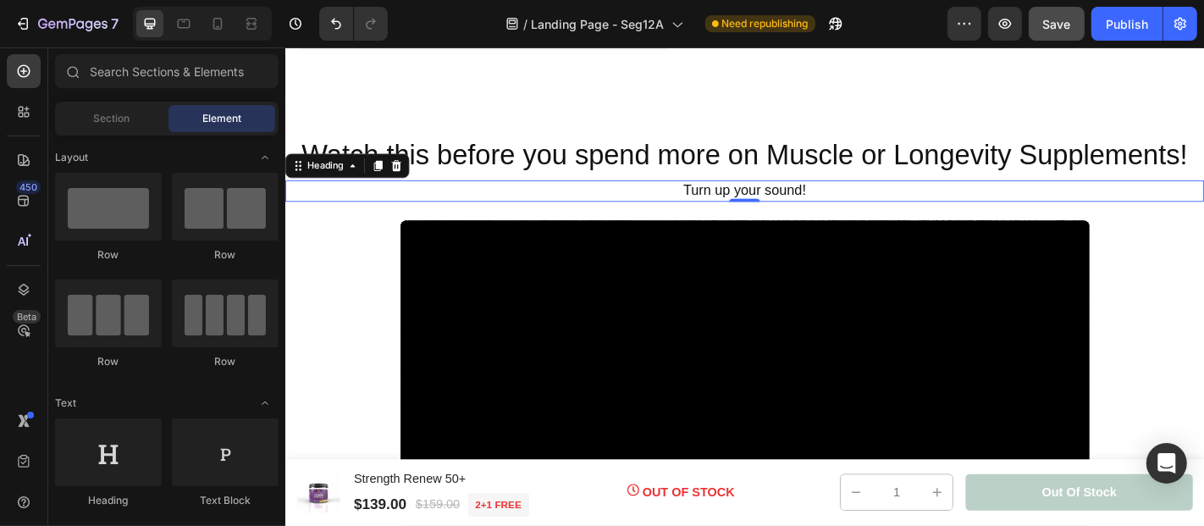
click at [754, 207] on span "Turn up your sound!" at bounding box center [792, 204] width 135 height 17
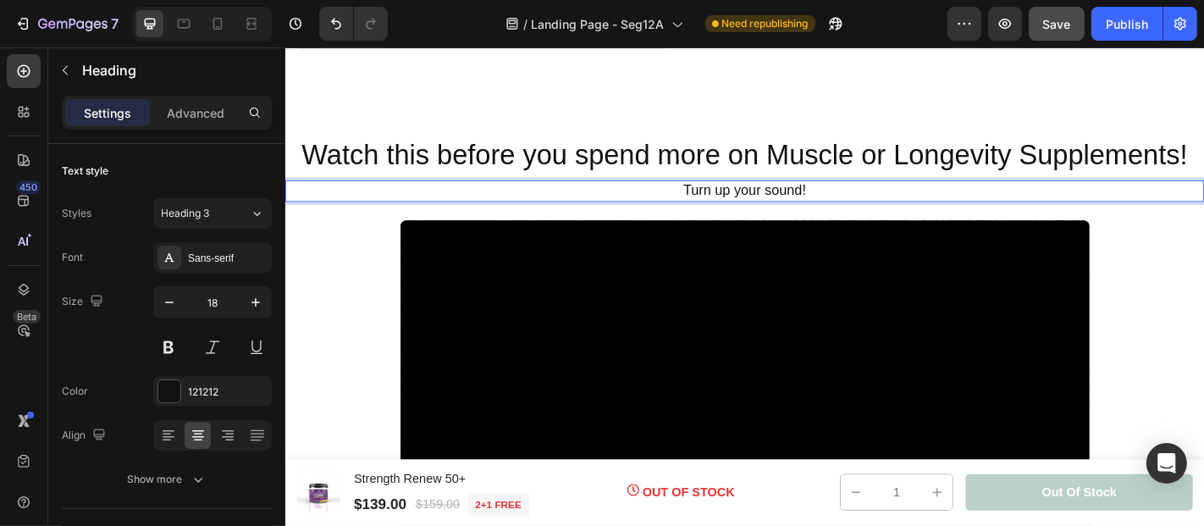
click at [852, 206] on span "Turn up your sound!" at bounding box center [792, 204] width 135 height 17
click at [1203, 170] on h2 "Watch this before you spend more on Muscle or Longevity Supplements!" at bounding box center [792, 166] width 1016 height 43
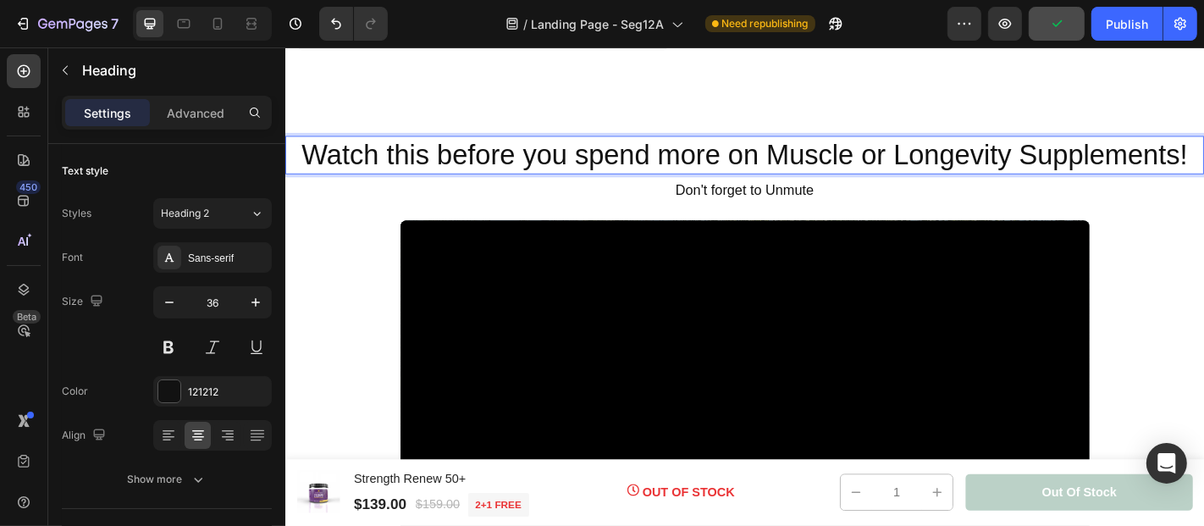
click at [1203, 170] on h2 "Watch this before you spend more on Muscle or Longevity Supplements!" at bounding box center [792, 166] width 1016 height 43
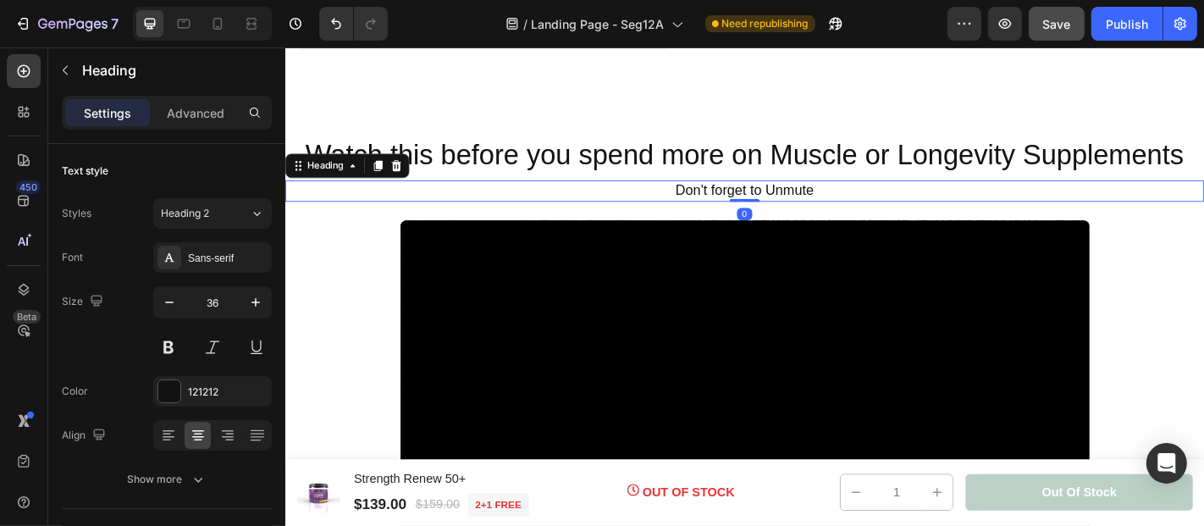
click at [863, 207] on p "Don't forget to Unmute" at bounding box center [792, 205] width 1013 height 19
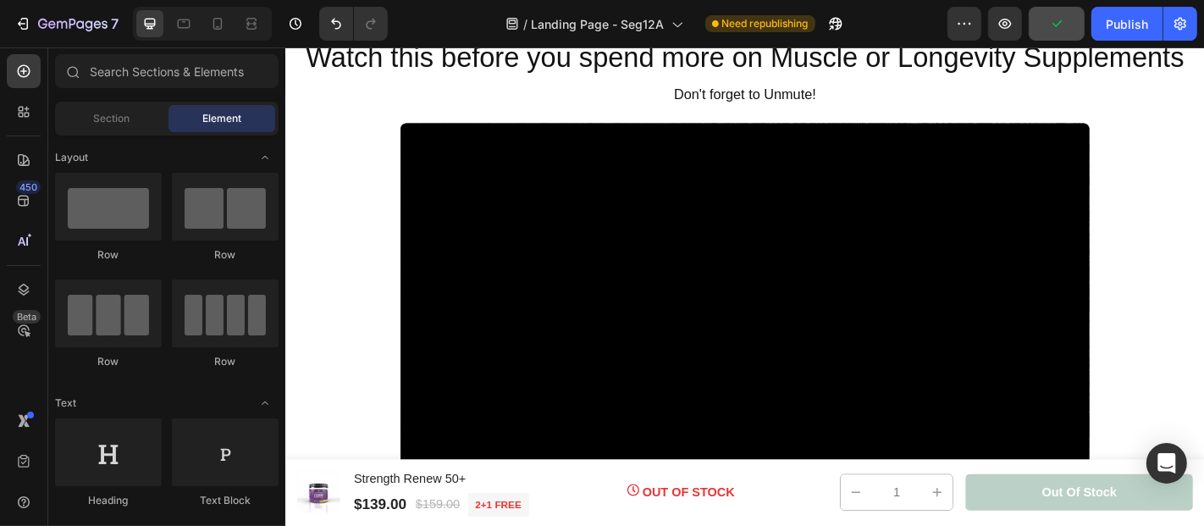
scroll to position [801, 0]
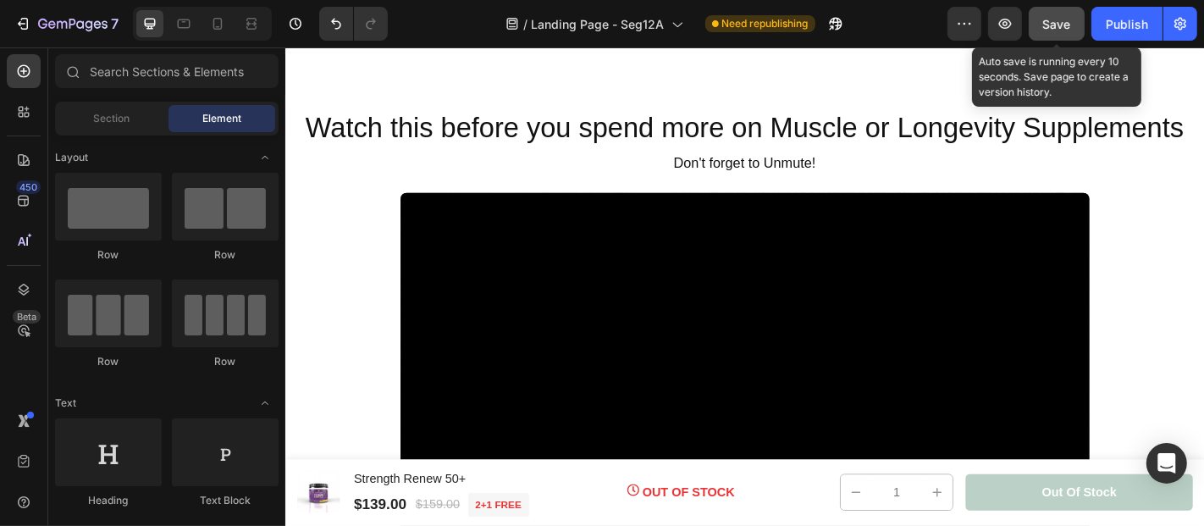
click at [1060, 18] on span "Save" at bounding box center [1057, 24] width 28 height 14
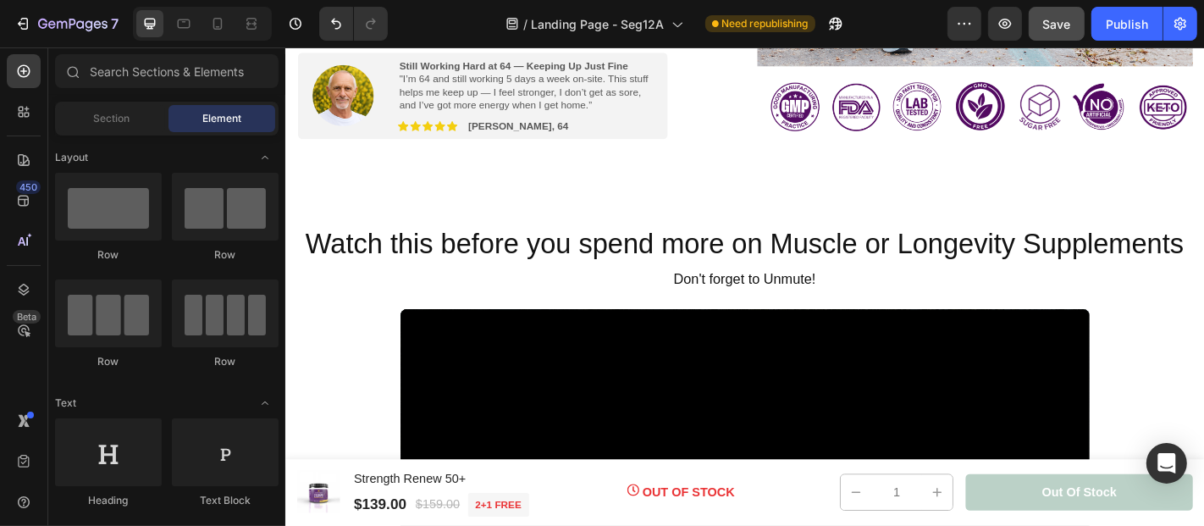
scroll to position [686, 0]
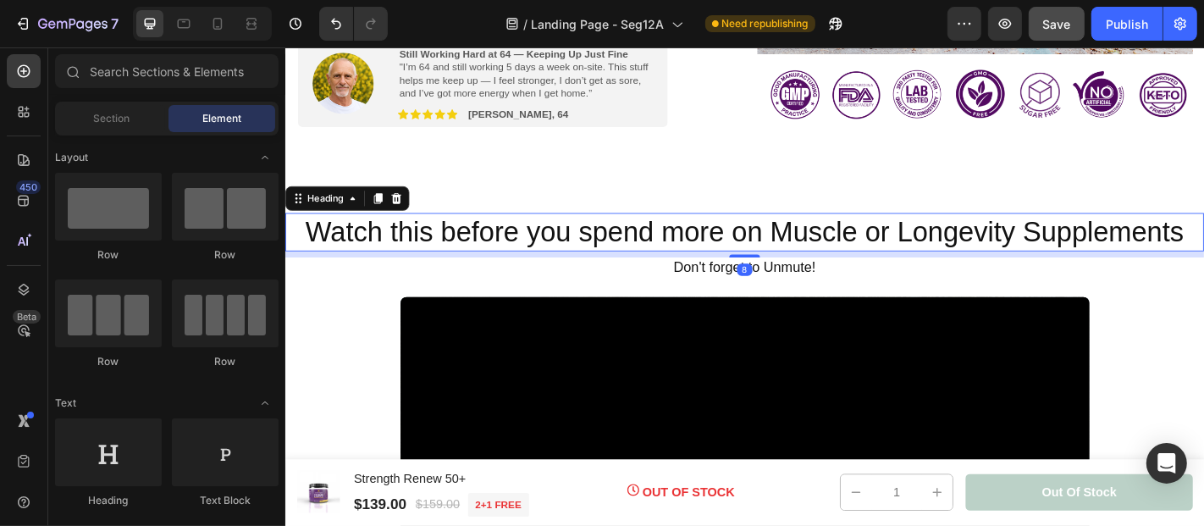
click at [969, 241] on span "Watch this before you spend more on Muscle or Longevity Supplements" at bounding box center [792, 250] width 971 height 35
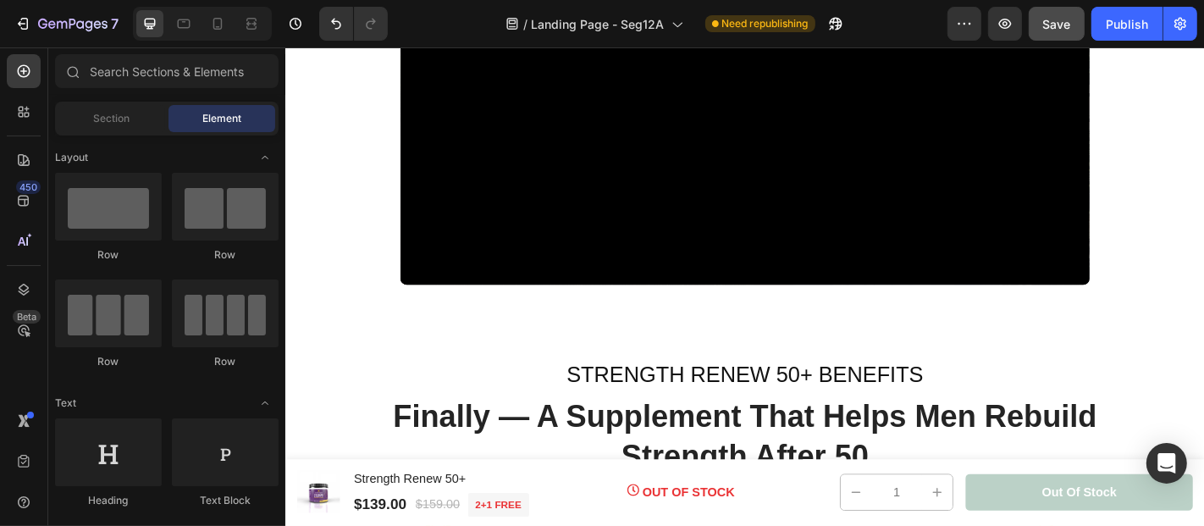
scroll to position [1116, 0]
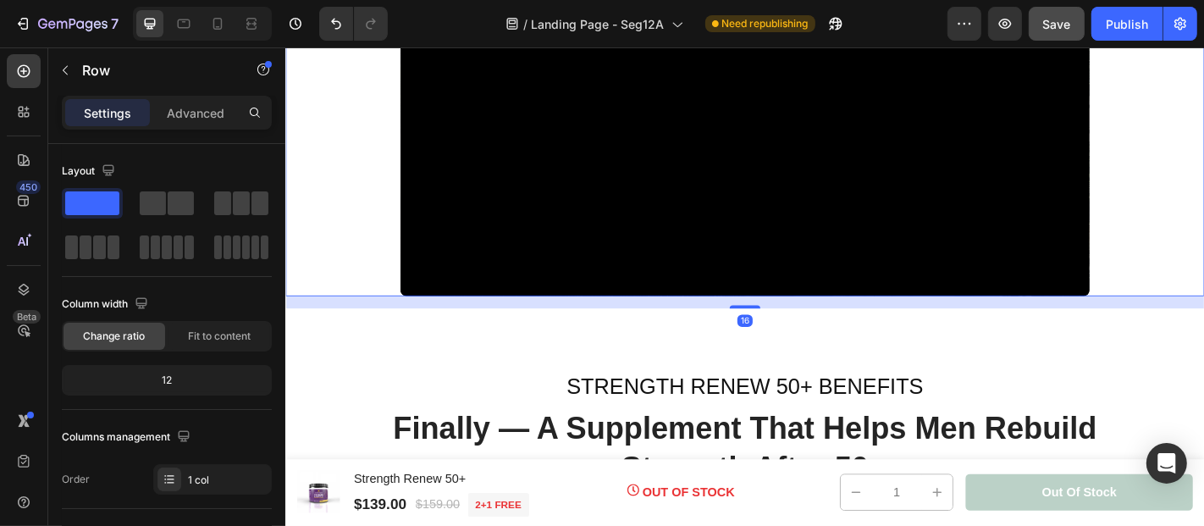
click at [1167, 279] on div "Video" at bounding box center [792, 106] width 1016 height 428
click at [410, 196] on div "Video" at bounding box center [792, 106] width 1016 height 428
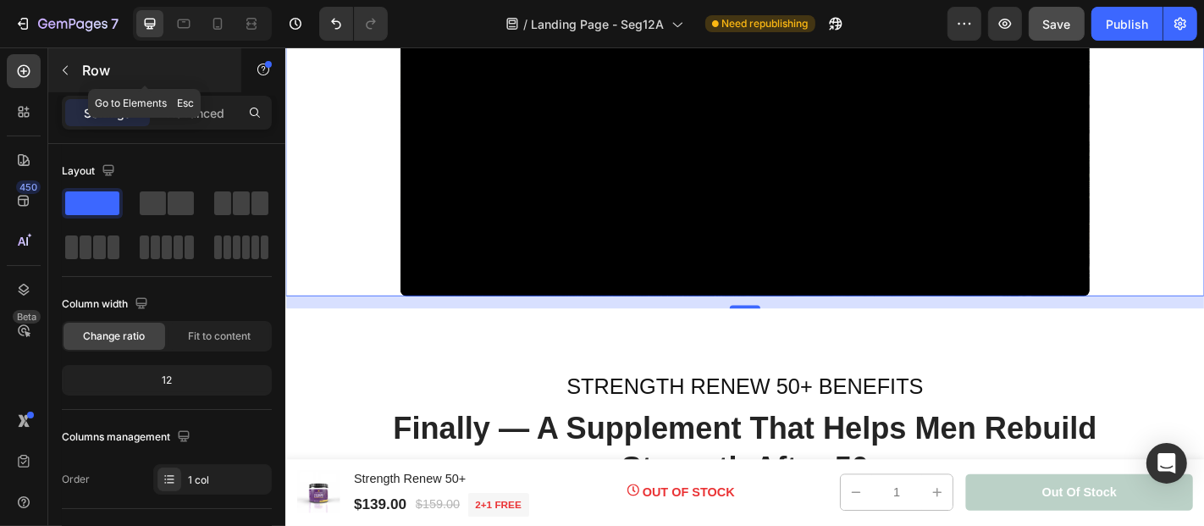
click at [63, 69] on icon "button" at bounding box center [65, 71] width 14 height 14
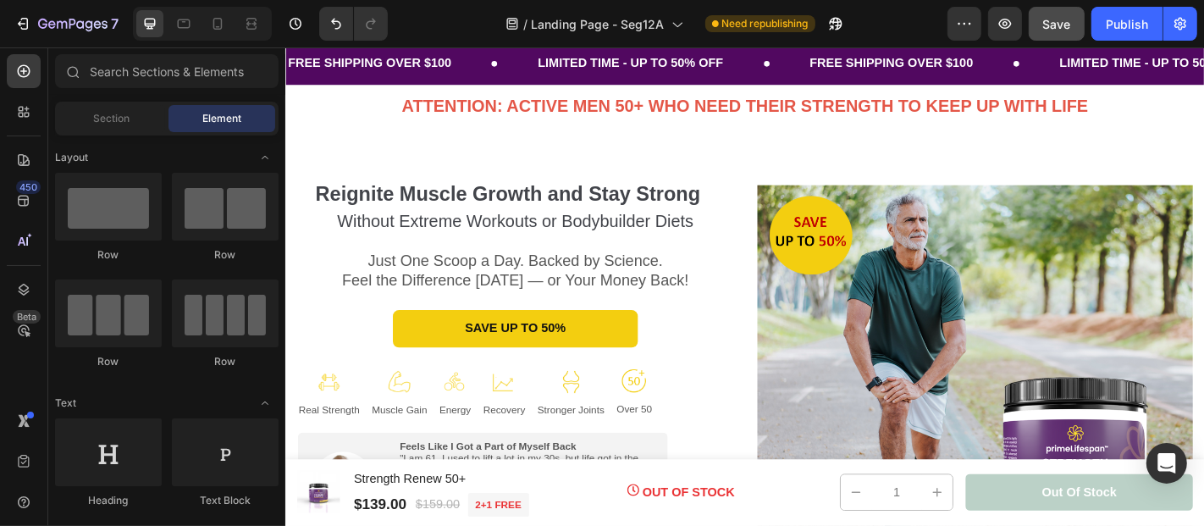
scroll to position [120, 0]
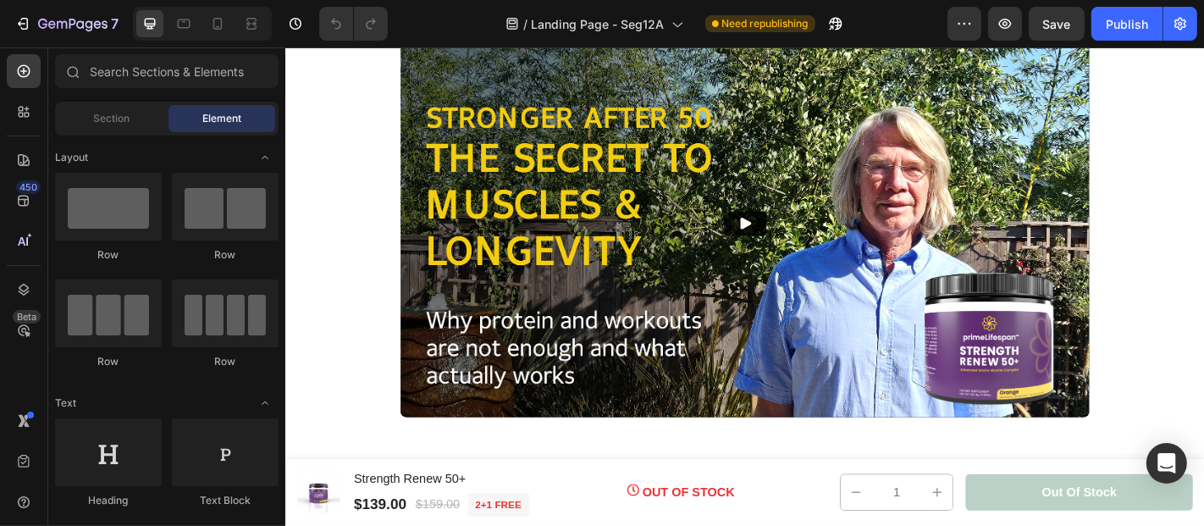
scroll to position [969, 0]
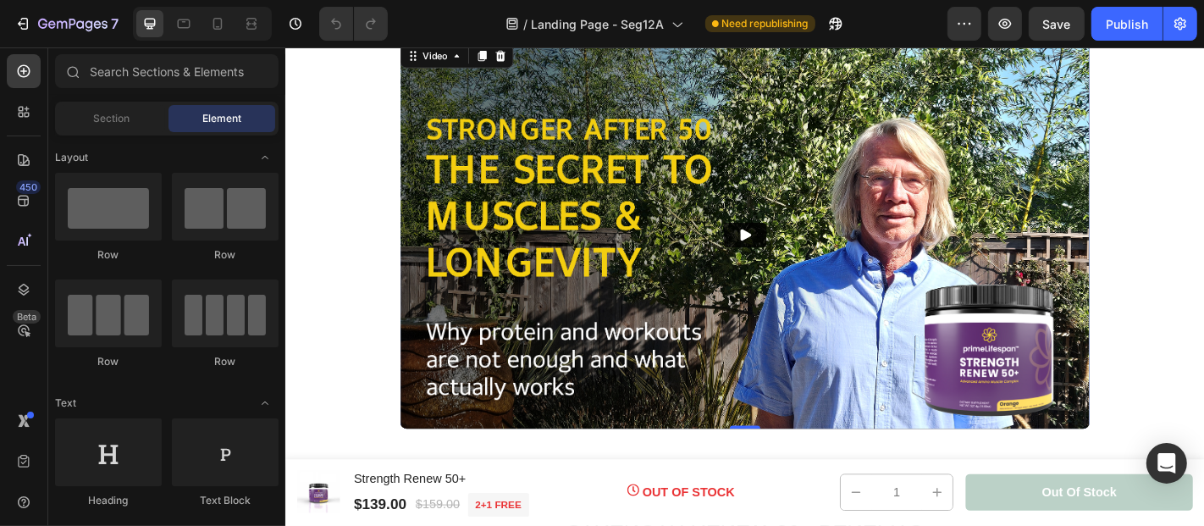
click at [421, 434] on img at bounding box center [792, 253] width 762 height 428
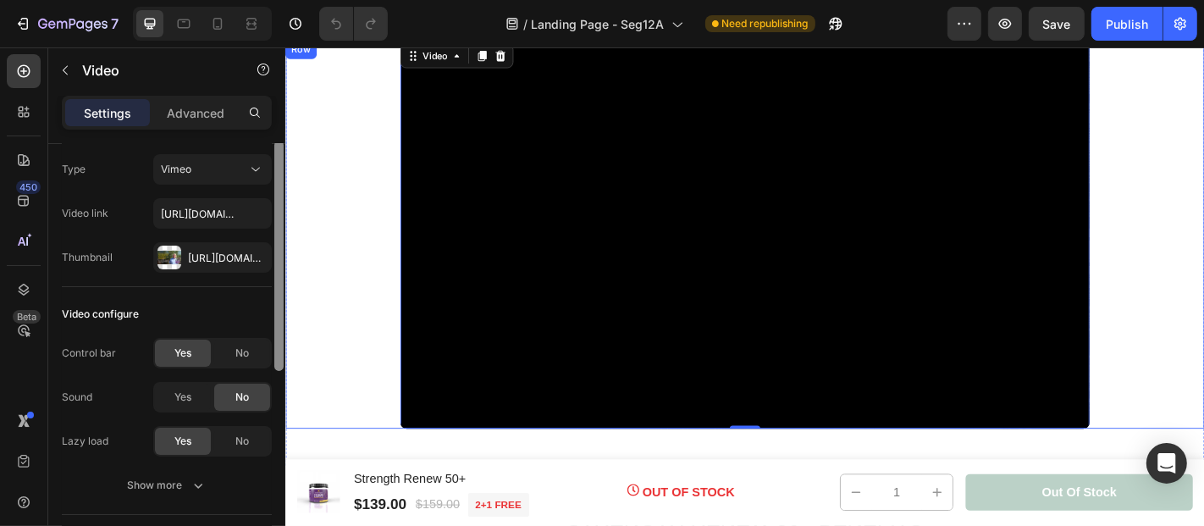
scroll to position [0, 0]
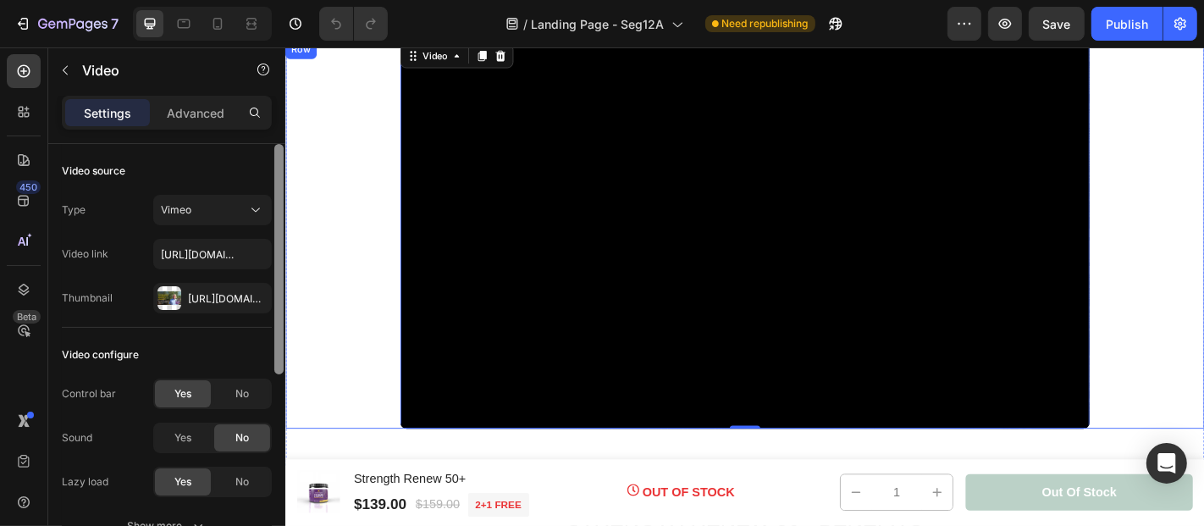
drag, startPoint x: 565, startPoint y: 279, endPoint x: 290, endPoint y: 185, distance: 290.0
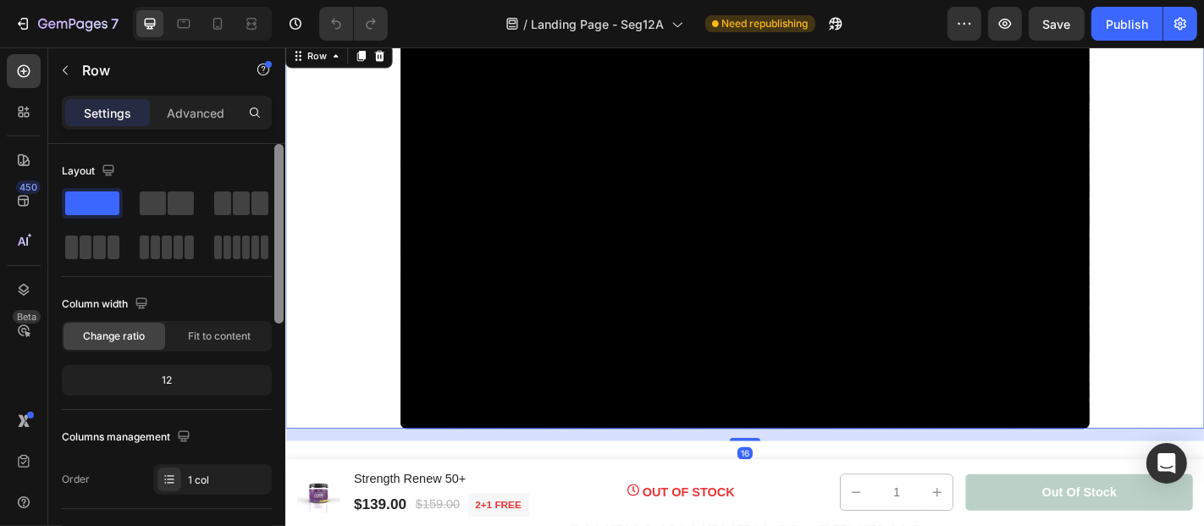
click at [356, 207] on div "Video" at bounding box center [792, 253] width 1016 height 428
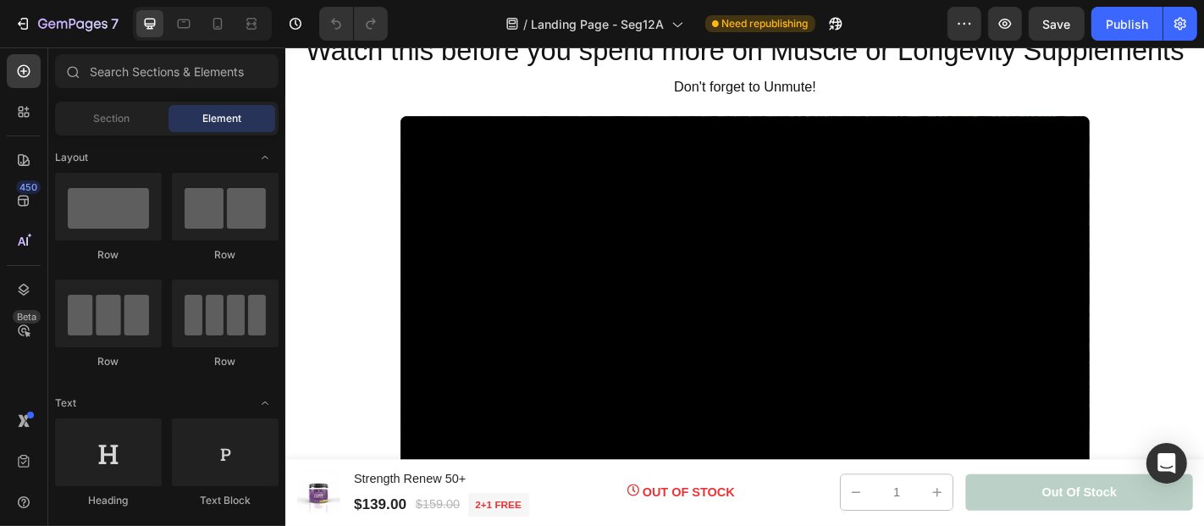
scroll to position [898, 0]
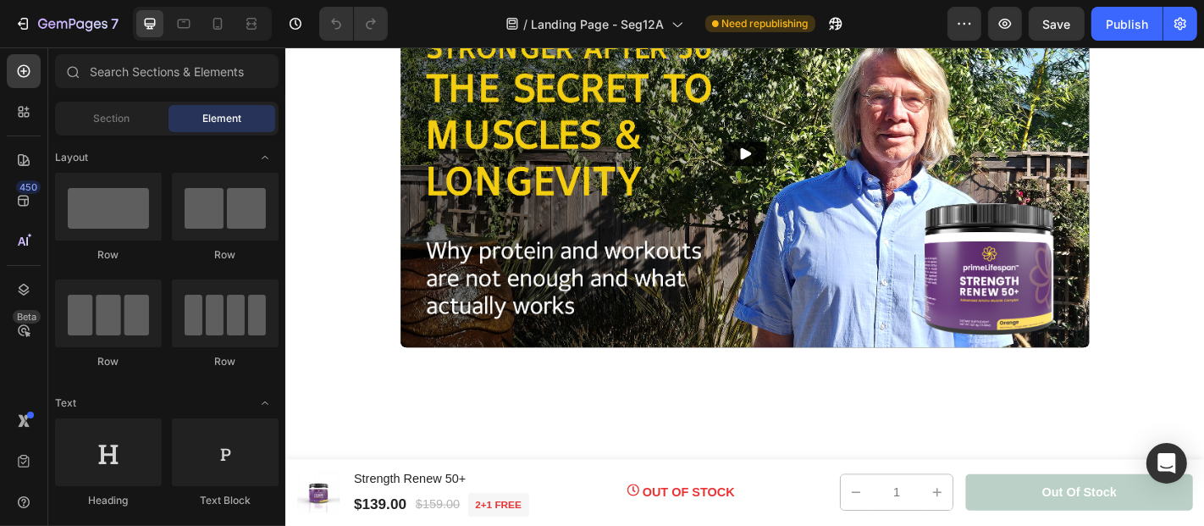
scroll to position [1162, 0]
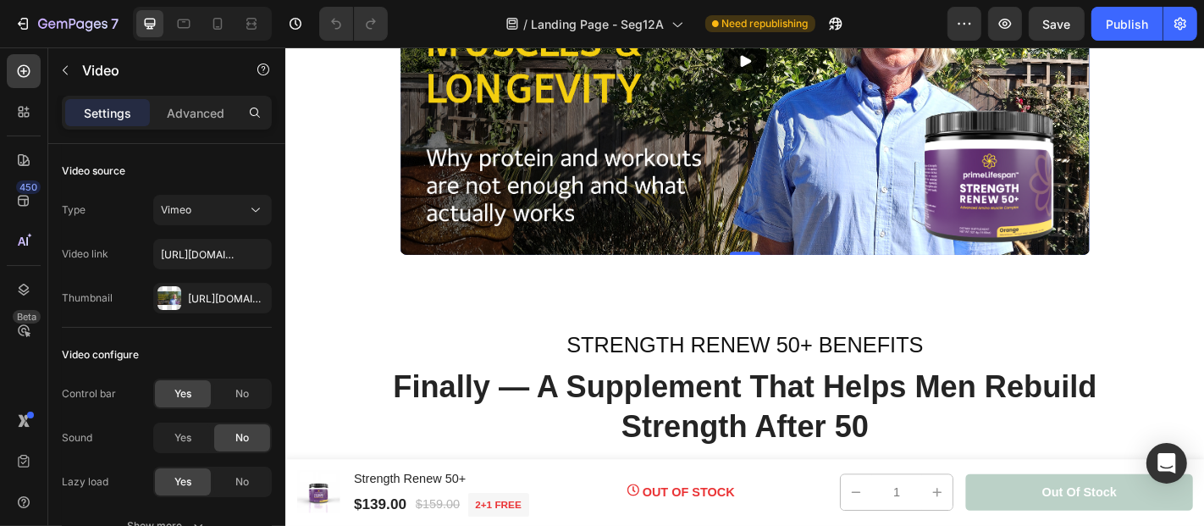
click at [428, 248] on img at bounding box center [792, 61] width 762 height 428
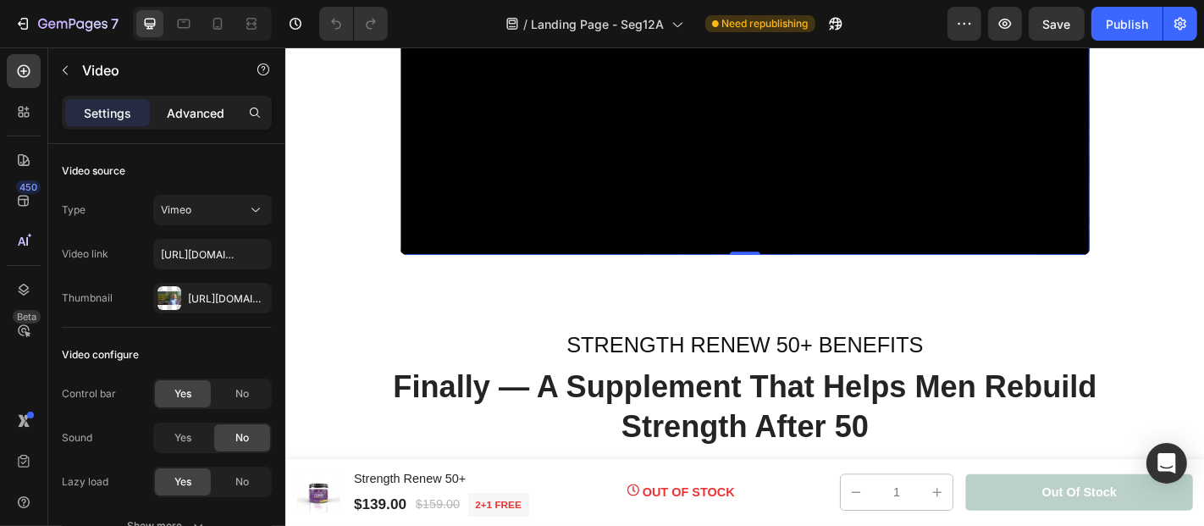
click at [202, 112] on p "Advanced" at bounding box center [196, 113] width 58 height 18
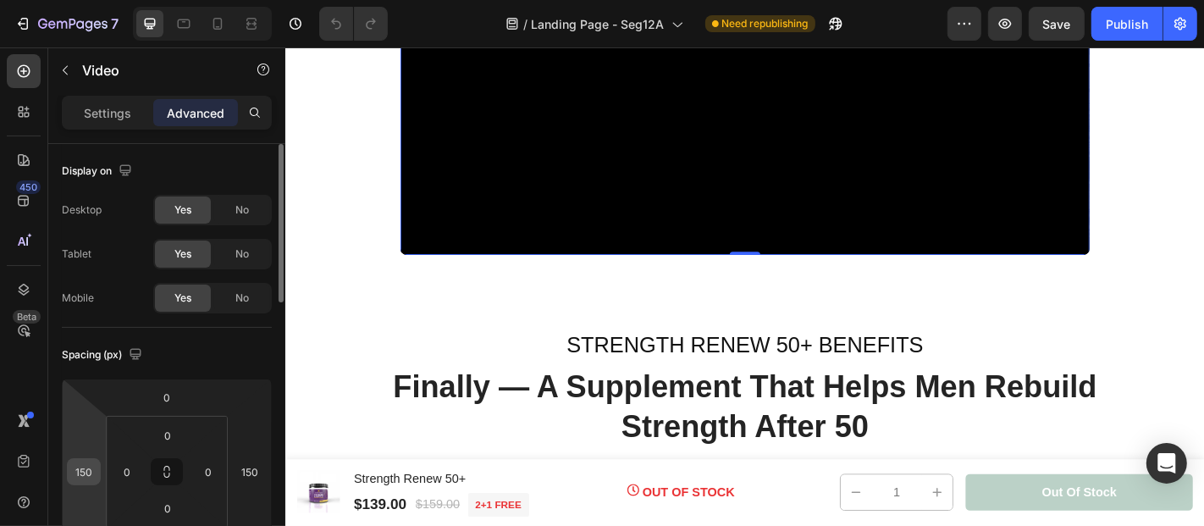
click at [87, 470] on input "150" at bounding box center [83, 471] width 25 height 25
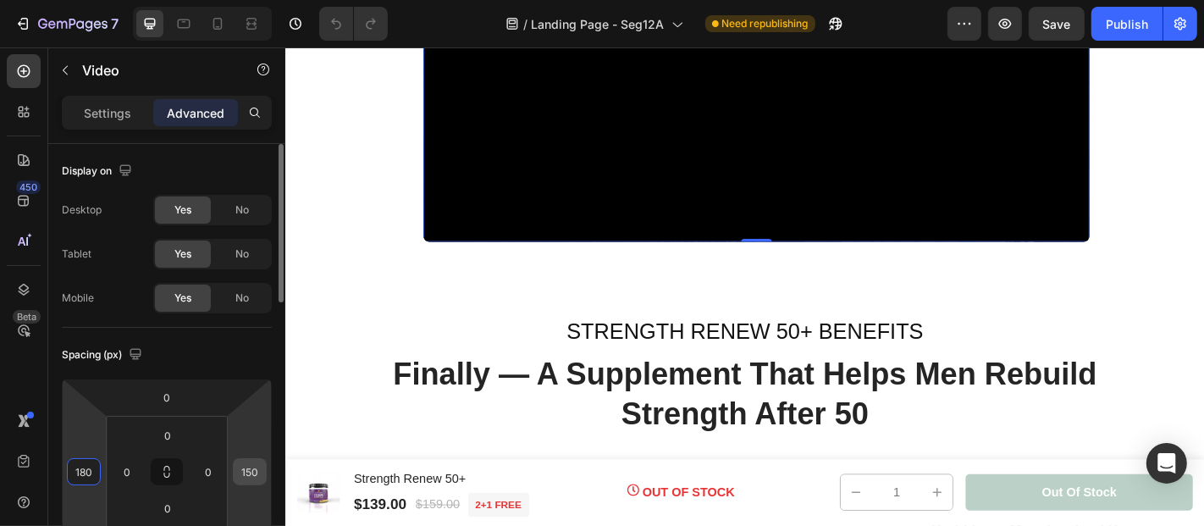
type input "180"
click at [259, 472] on input "150" at bounding box center [249, 471] width 25 height 25
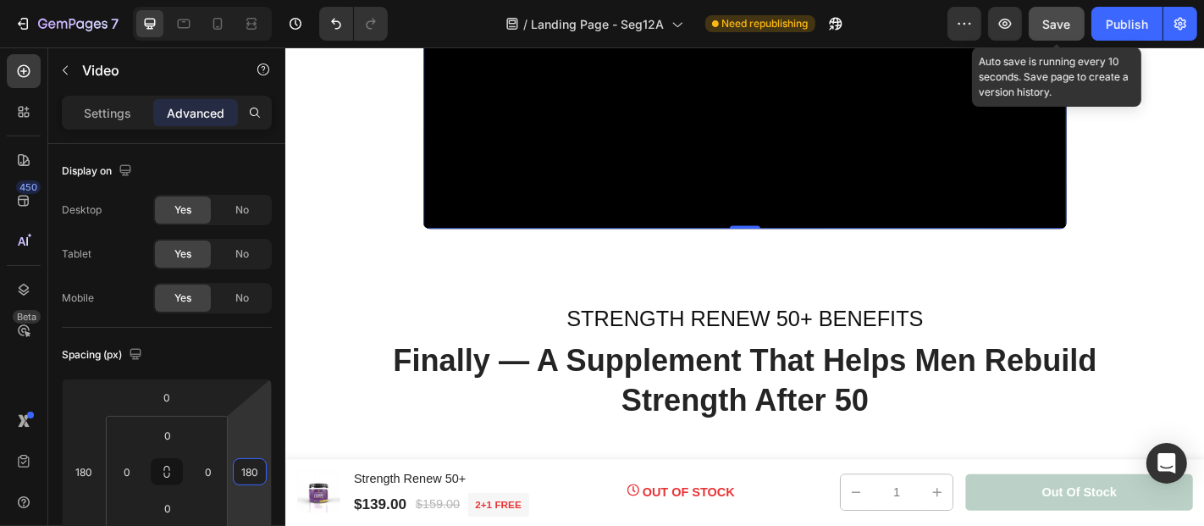
type input "180"
click at [1068, 30] on span "Save" at bounding box center [1057, 24] width 28 height 14
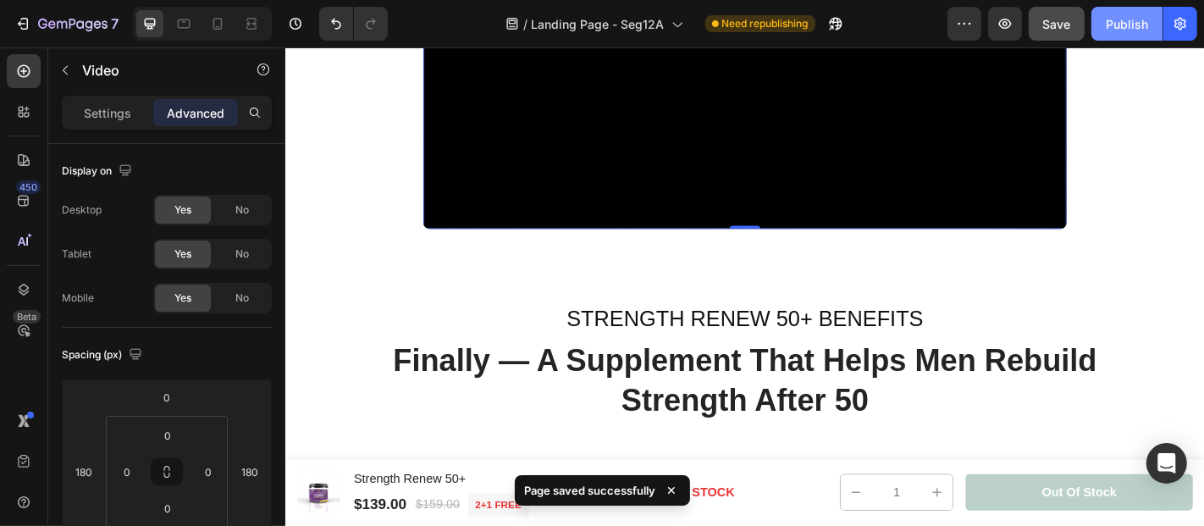
click at [1122, 19] on div "Publish" at bounding box center [1127, 24] width 42 height 18
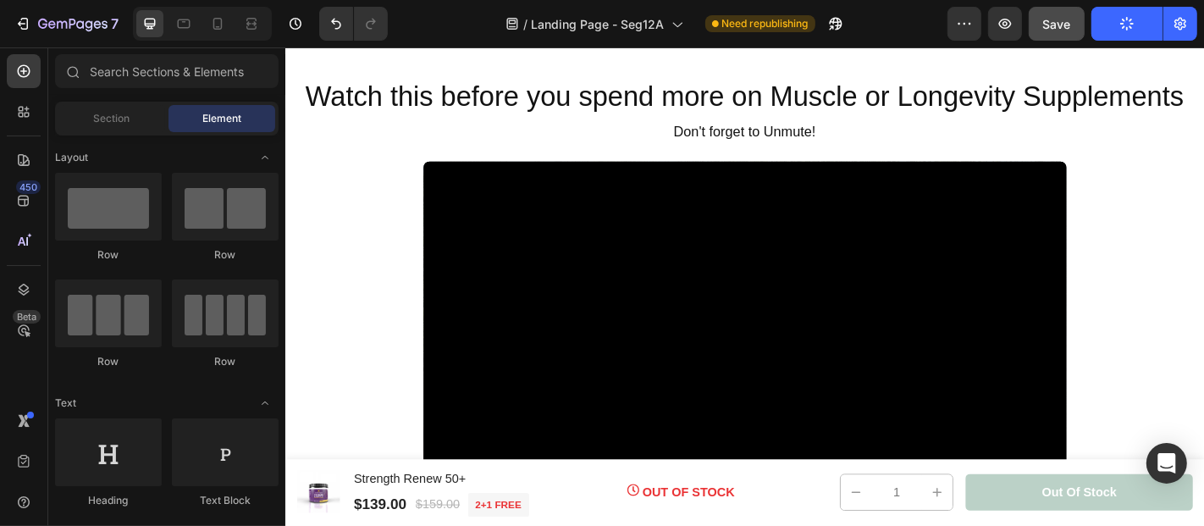
scroll to position [784, 0]
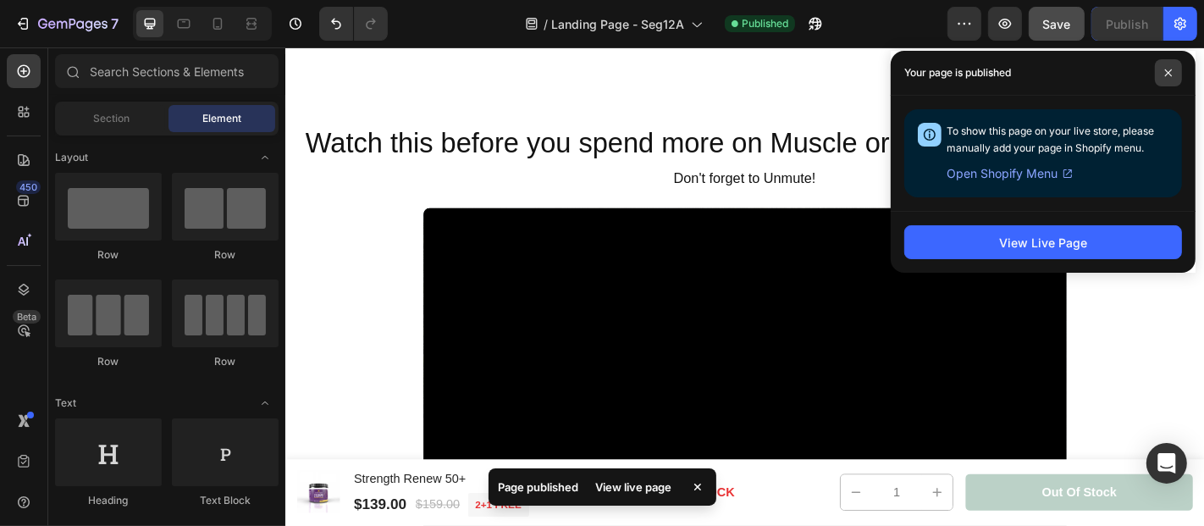
click at [1165, 71] on icon at bounding box center [1168, 73] width 8 height 8
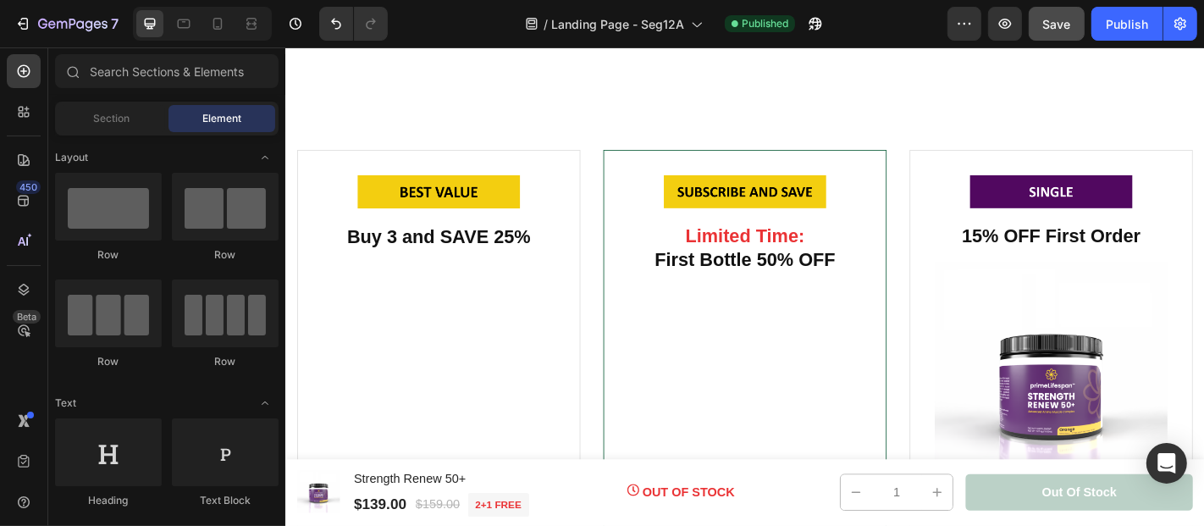
scroll to position [5044, 0]
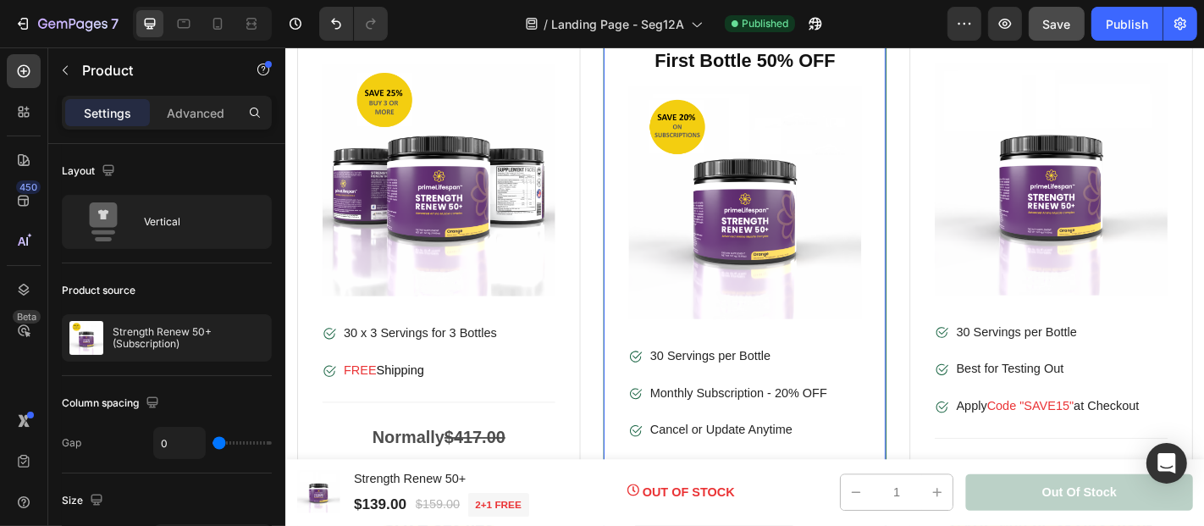
click at [712, 366] on div "Image Limited Time: First Bottle 50% OFF Heading Product Images & Gallery" at bounding box center [792, 171] width 257 height 406
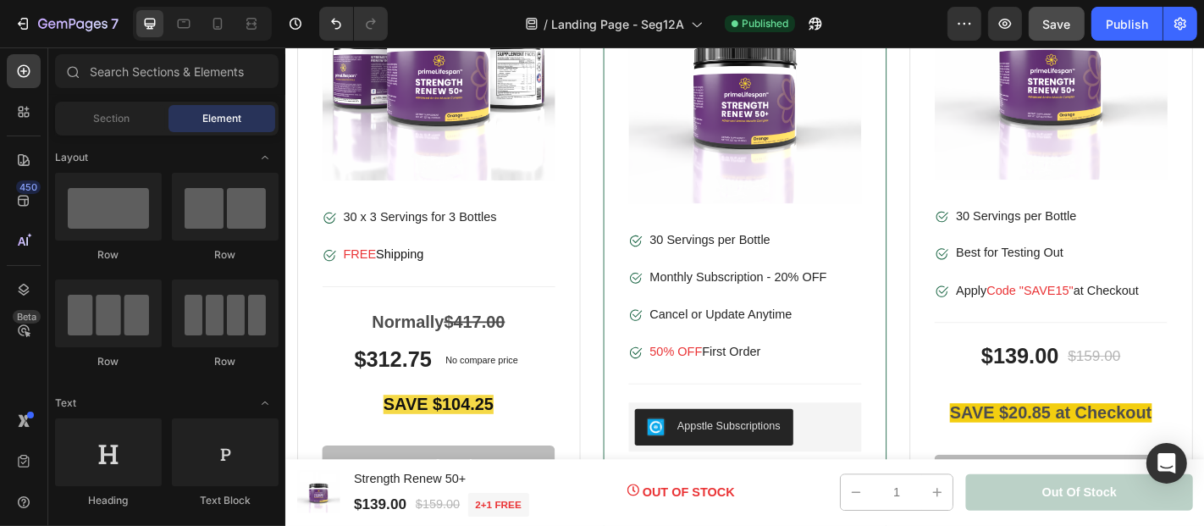
scroll to position [5263, 0]
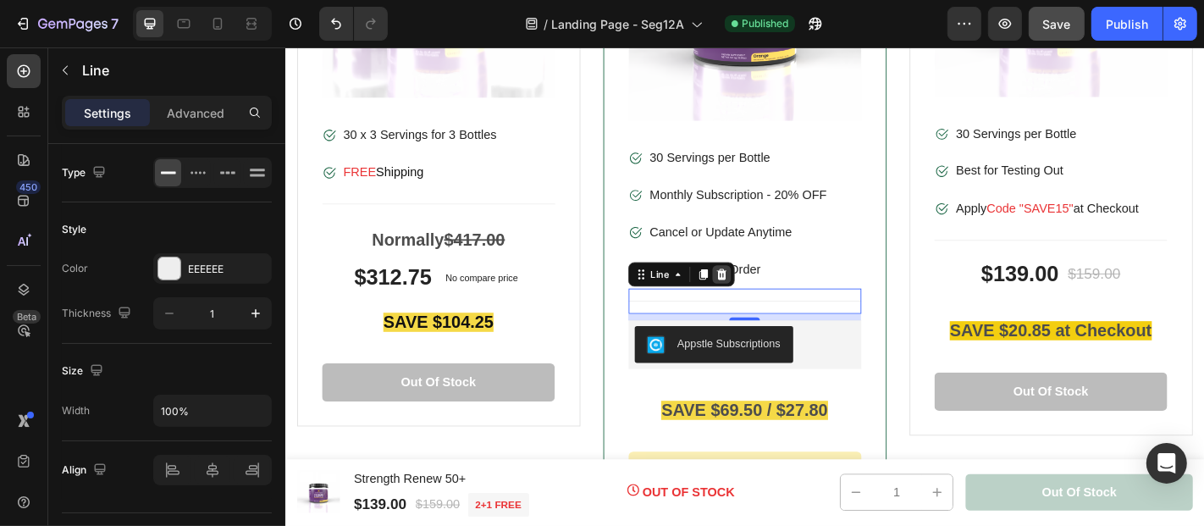
click at [764, 291] on icon at bounding box center [767, 297] width 11 height 12
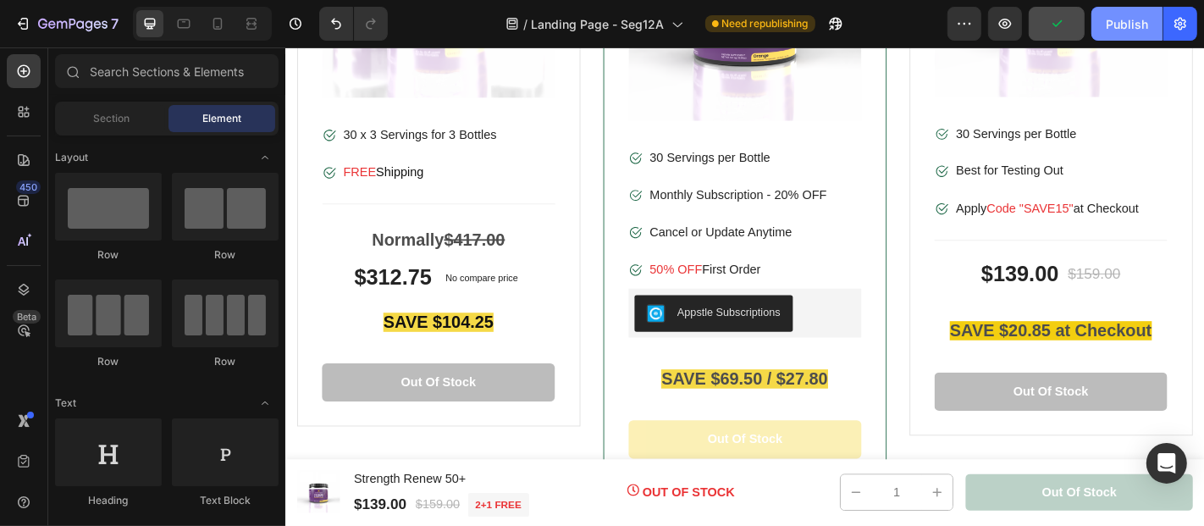
click at [1128, 23] on div "Publish" at bounding box center [1127, 24] width 42 height 18
